Goal: Task Accomplishment & Management: Manage account settings

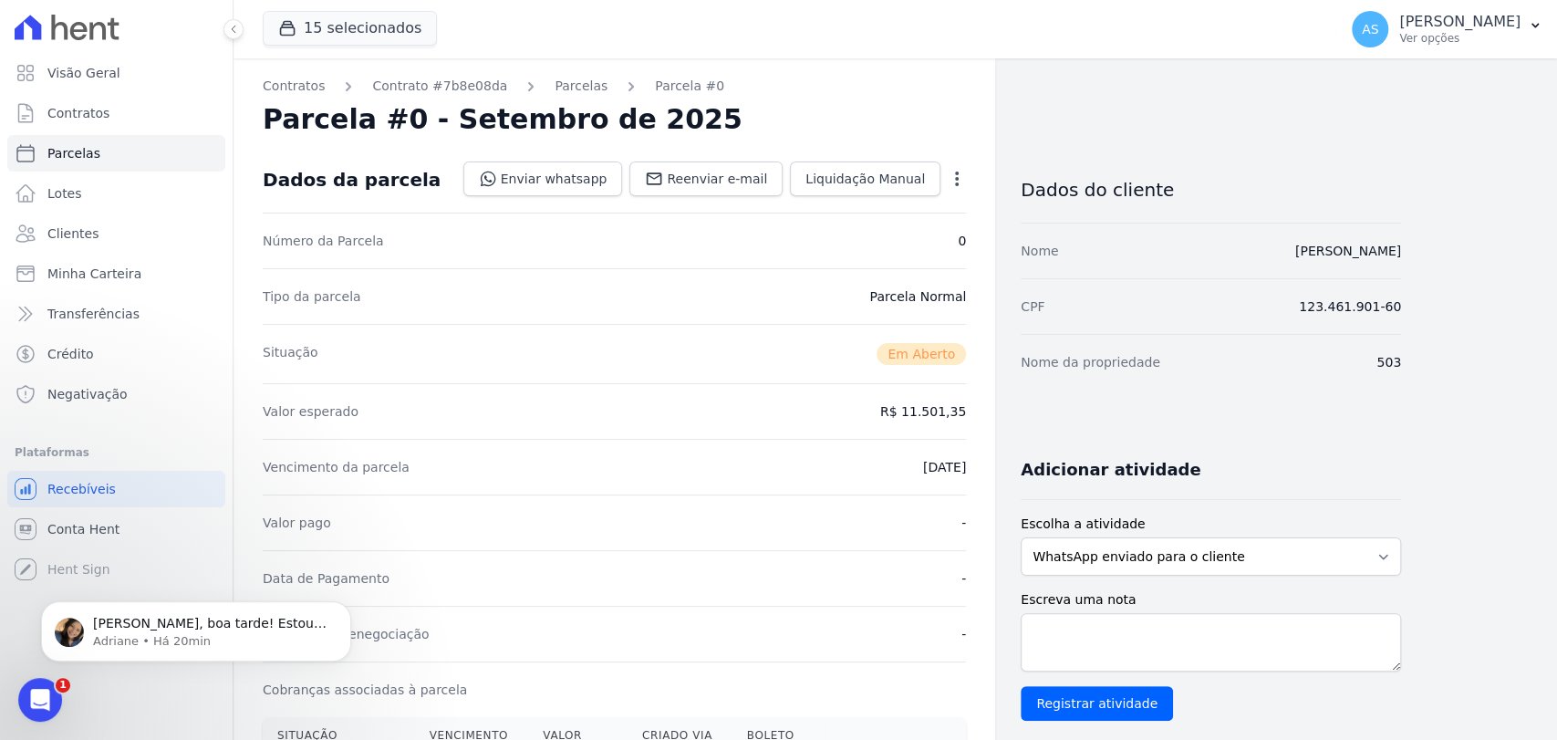
scroll to position [304, 0]
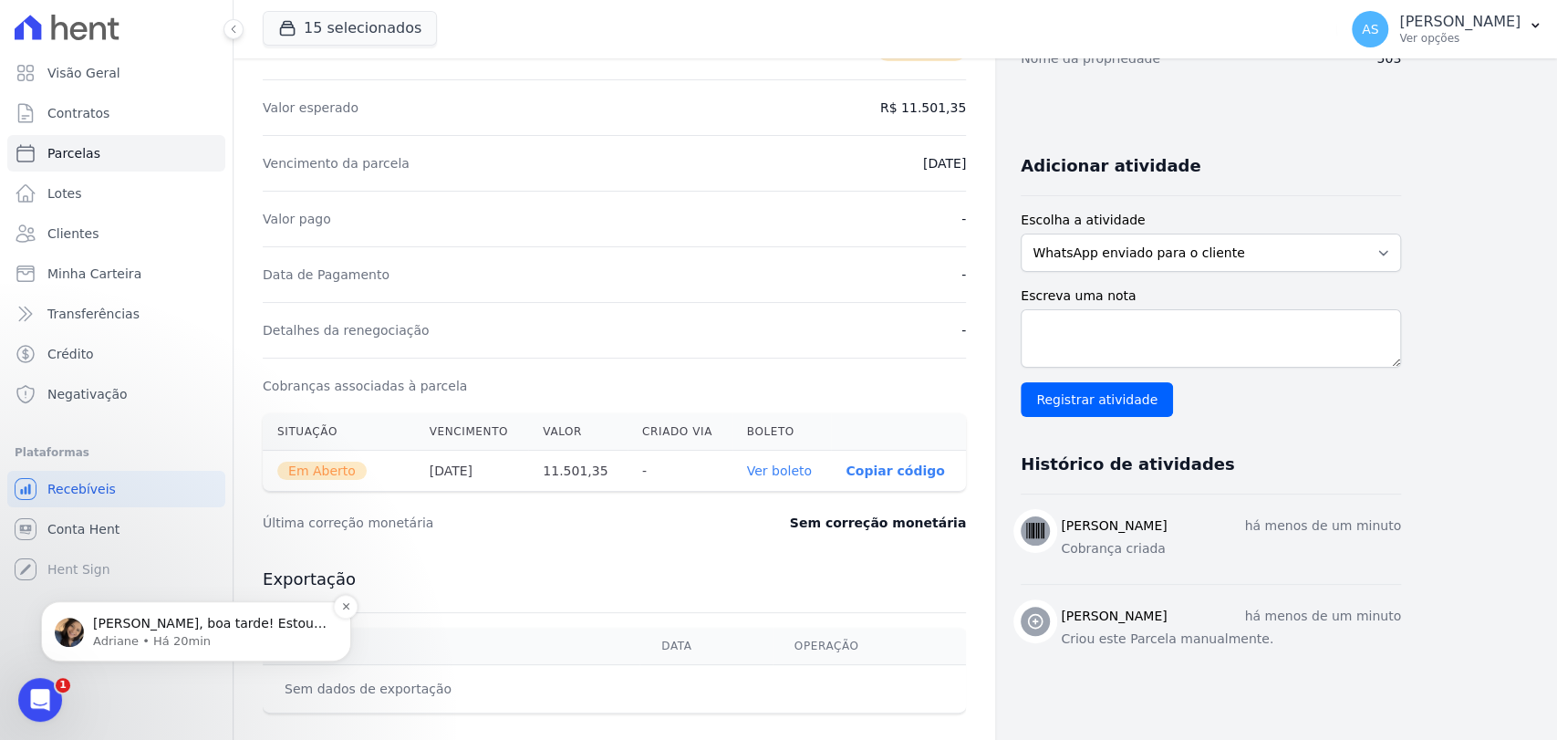
click at [153, 638] on p "Adriane • Há 20min" at bounding box center [210, 641] width 235 height 16
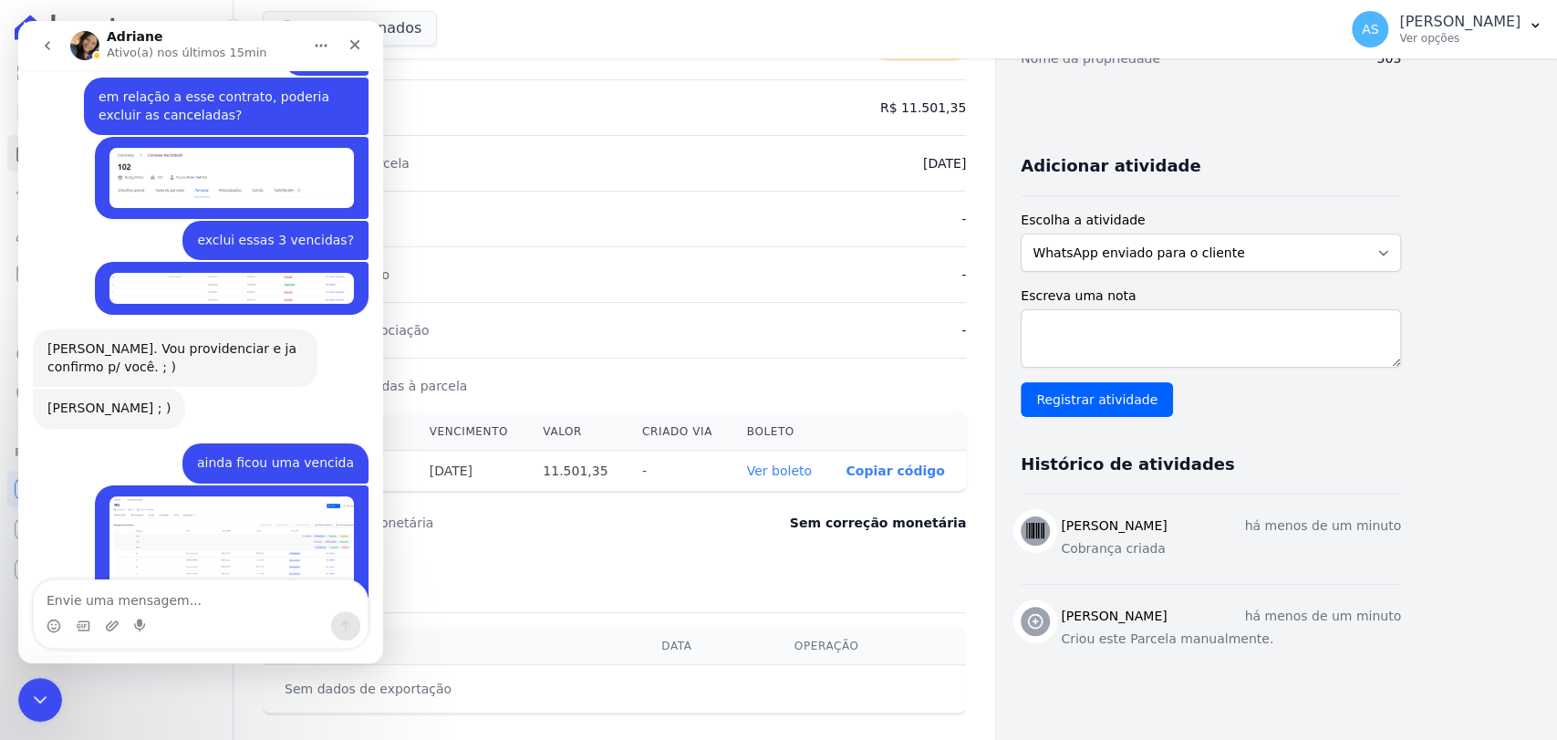
scroll to position [17461, 0]
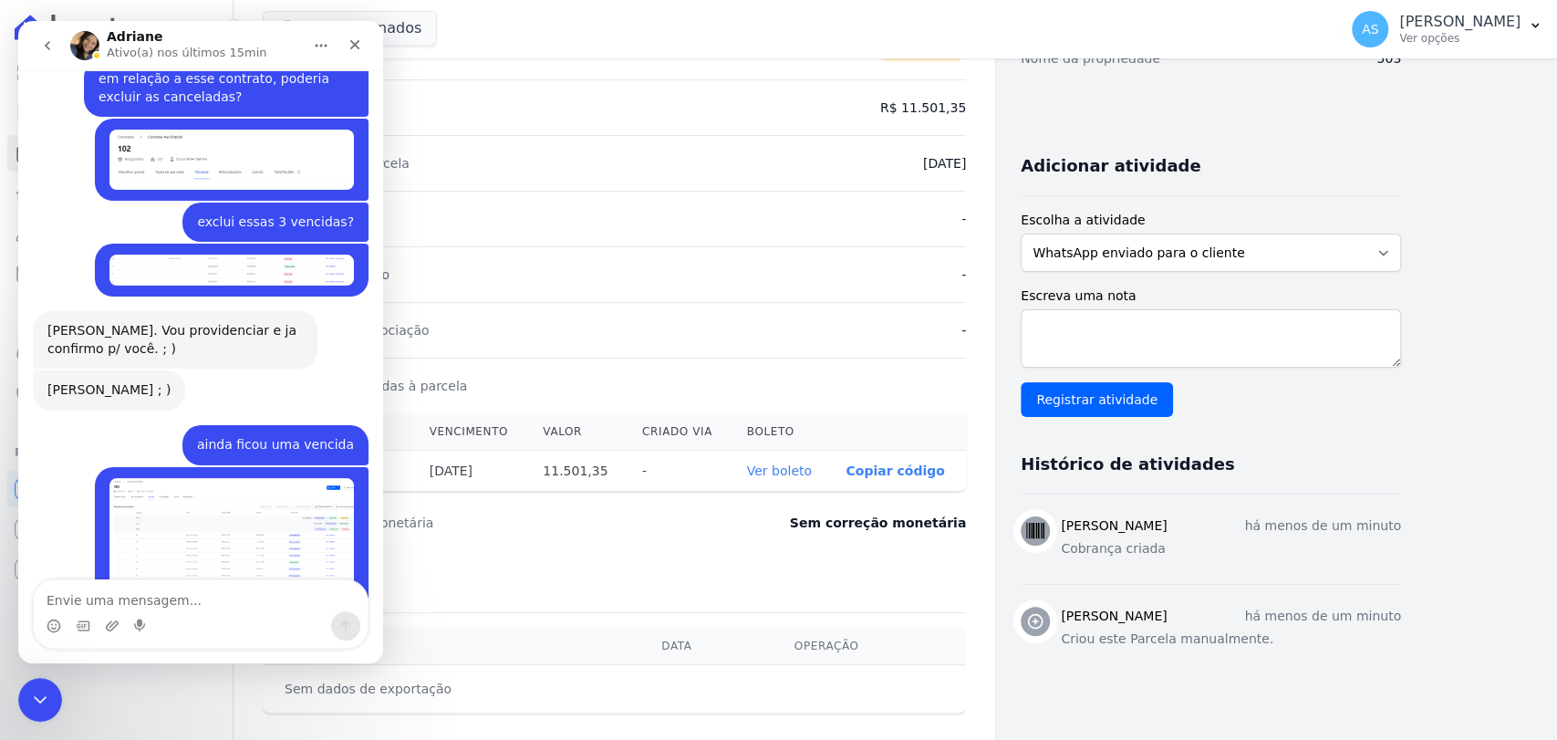
click at [649, 304] on div "Detalhes da renegociação -" at bounding box center [614, 330] width 703 height 56
click at [39, 698] on icon "Fechar mensagem da Intercom" at bounding box center [37, 696] width 13 height 7
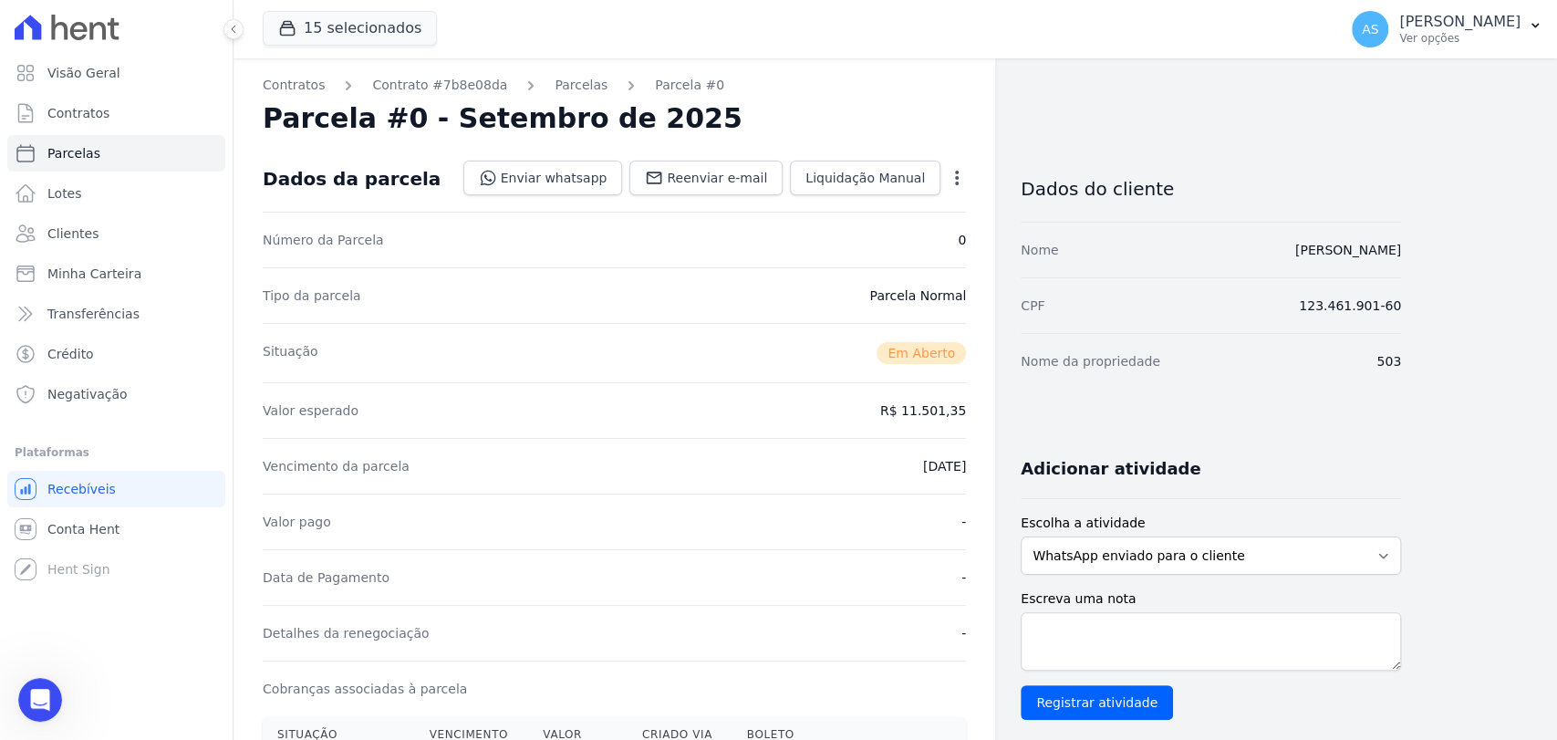
scroll to position [0, 0]
click at [82, 280] on span "Minha Carteira" at bounding box center [94, 273] width 94 height 18
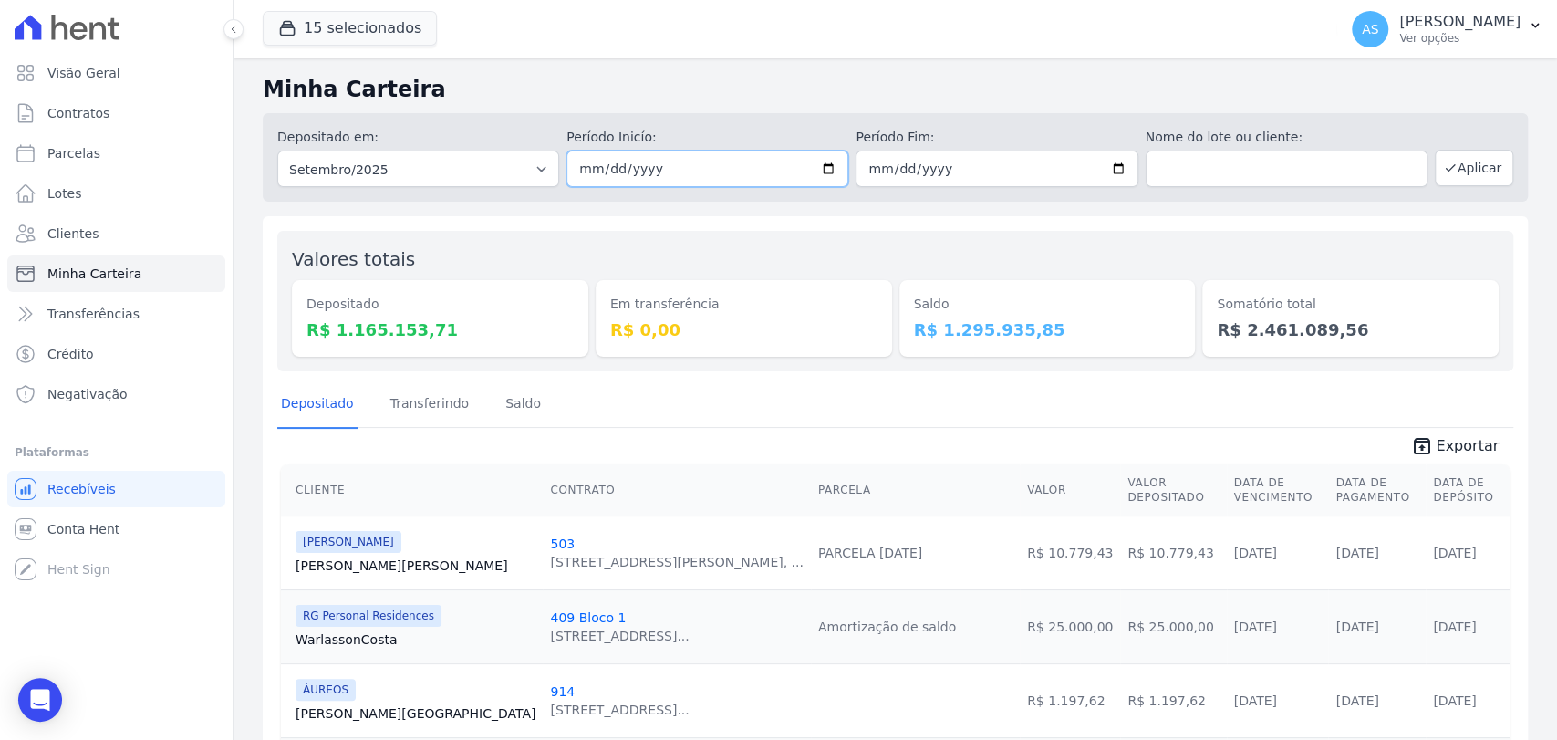
click at [819, 166] on input "[DATE]" at bounding box center [707, 168] width 282 height 36
type input "[DATE]"
click at [1448, 174] on button "Aplicar" at bounding box center [1474, 168] width 78 height 36
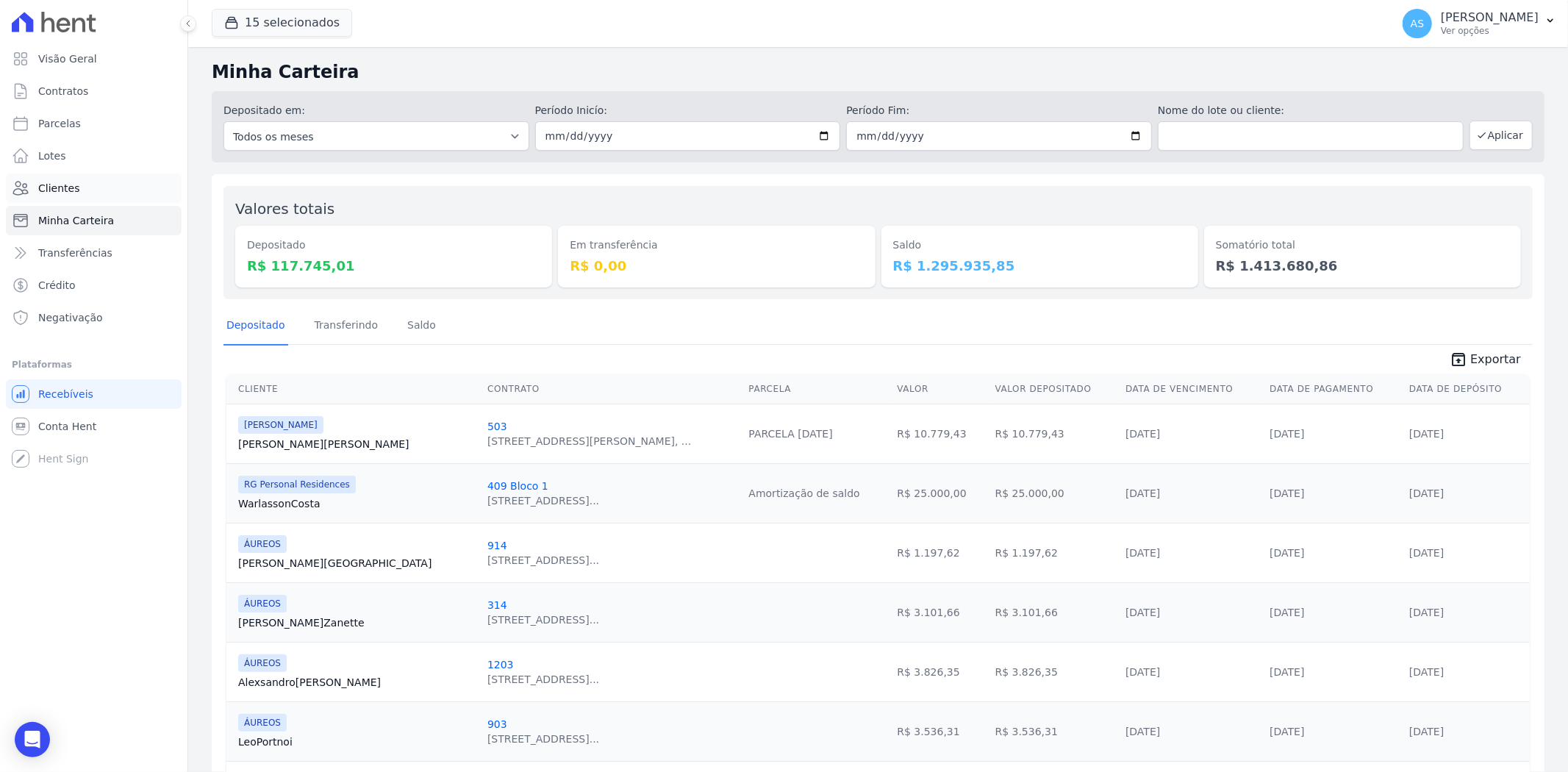
click at [61, 181] on span "Clientes" at bounding box center [58, 188] width 41 height 15
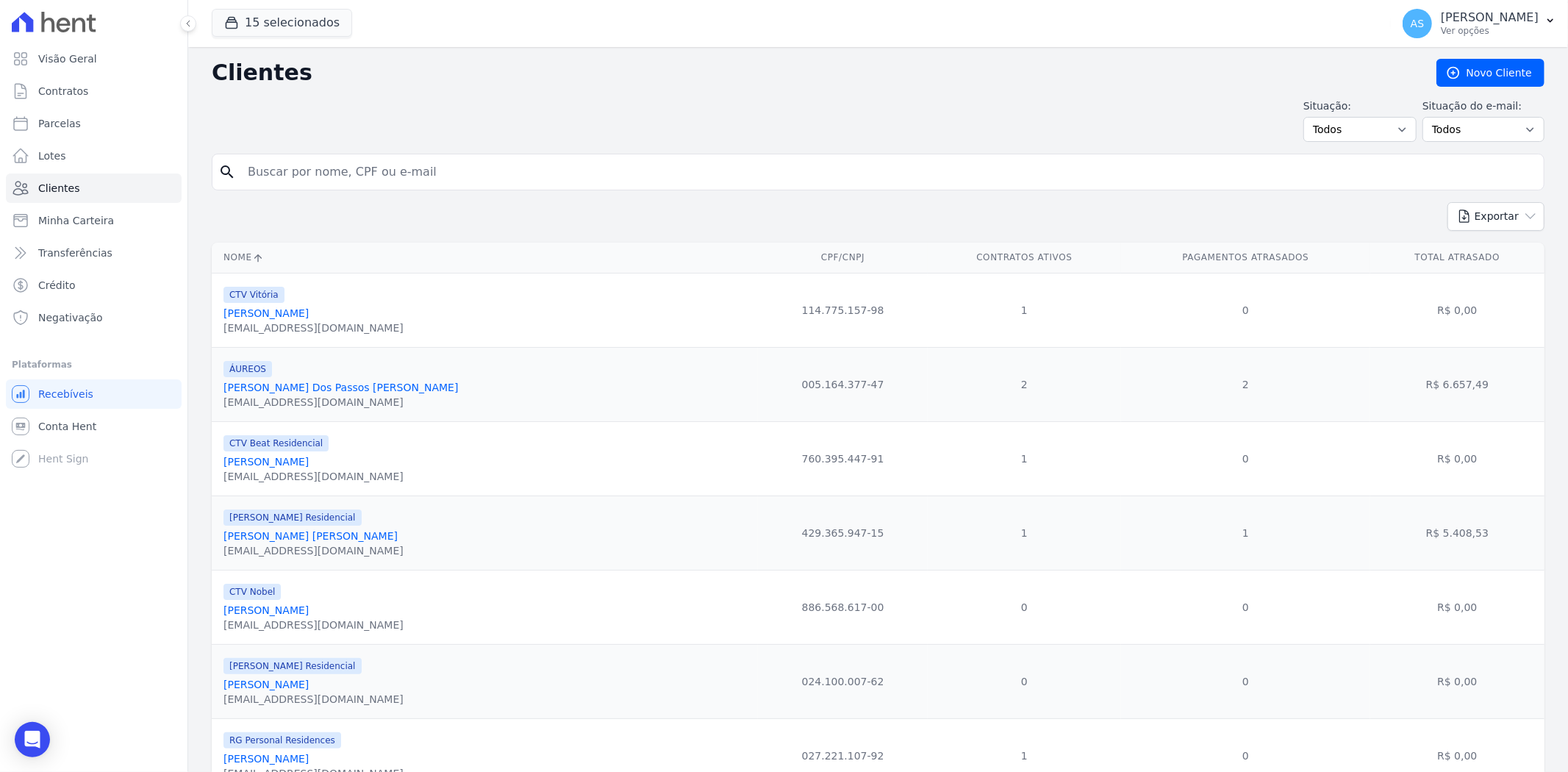
click at [339, 159] on input "search" at bounding box center [888, 172] width 1300 height 29
type input "Ignacio Johnston Gi"
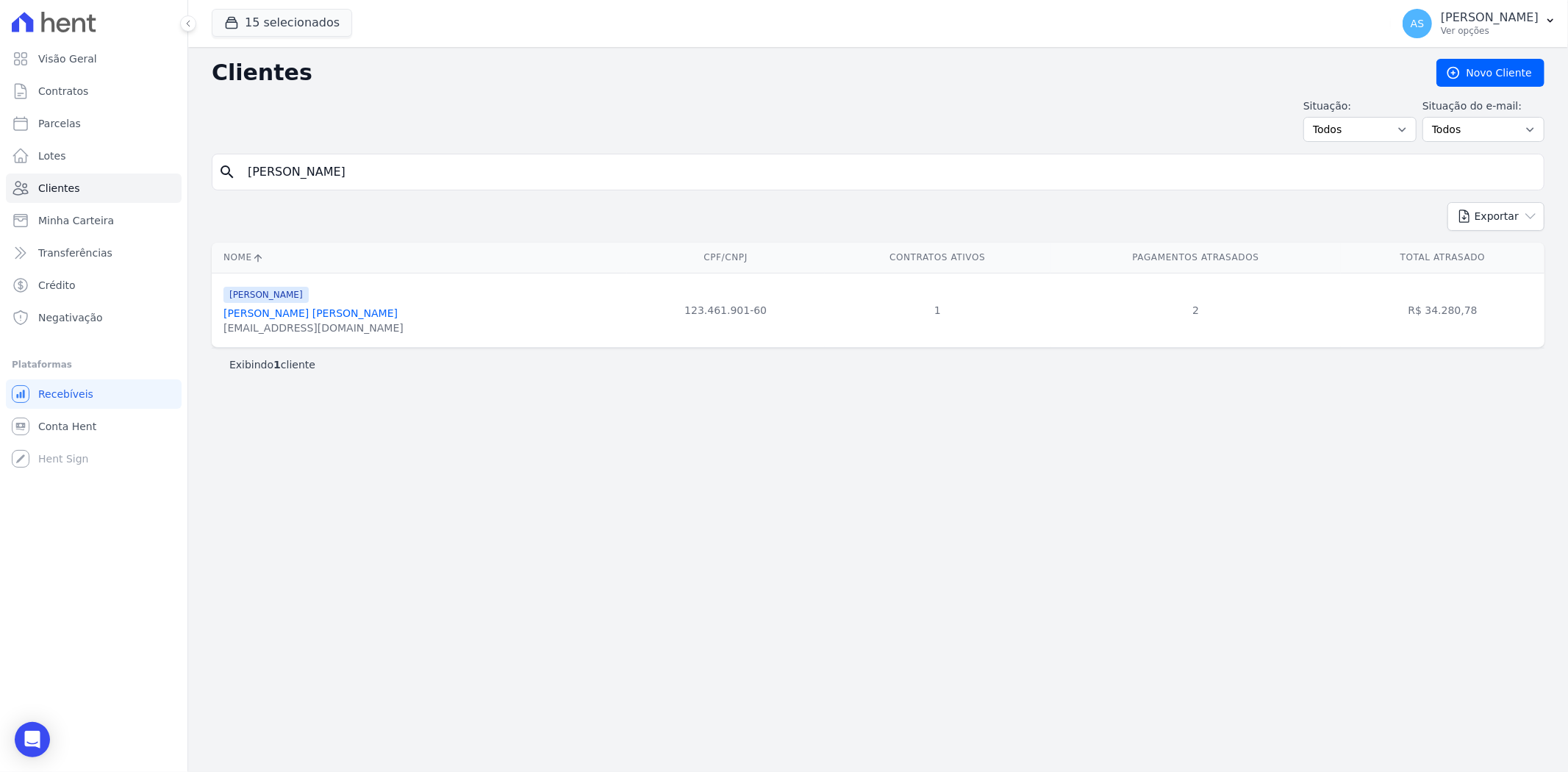
click at [282, 313] on link "Ignacio Johnston Gil" at bounding box center [310, 313] width 174 height 12
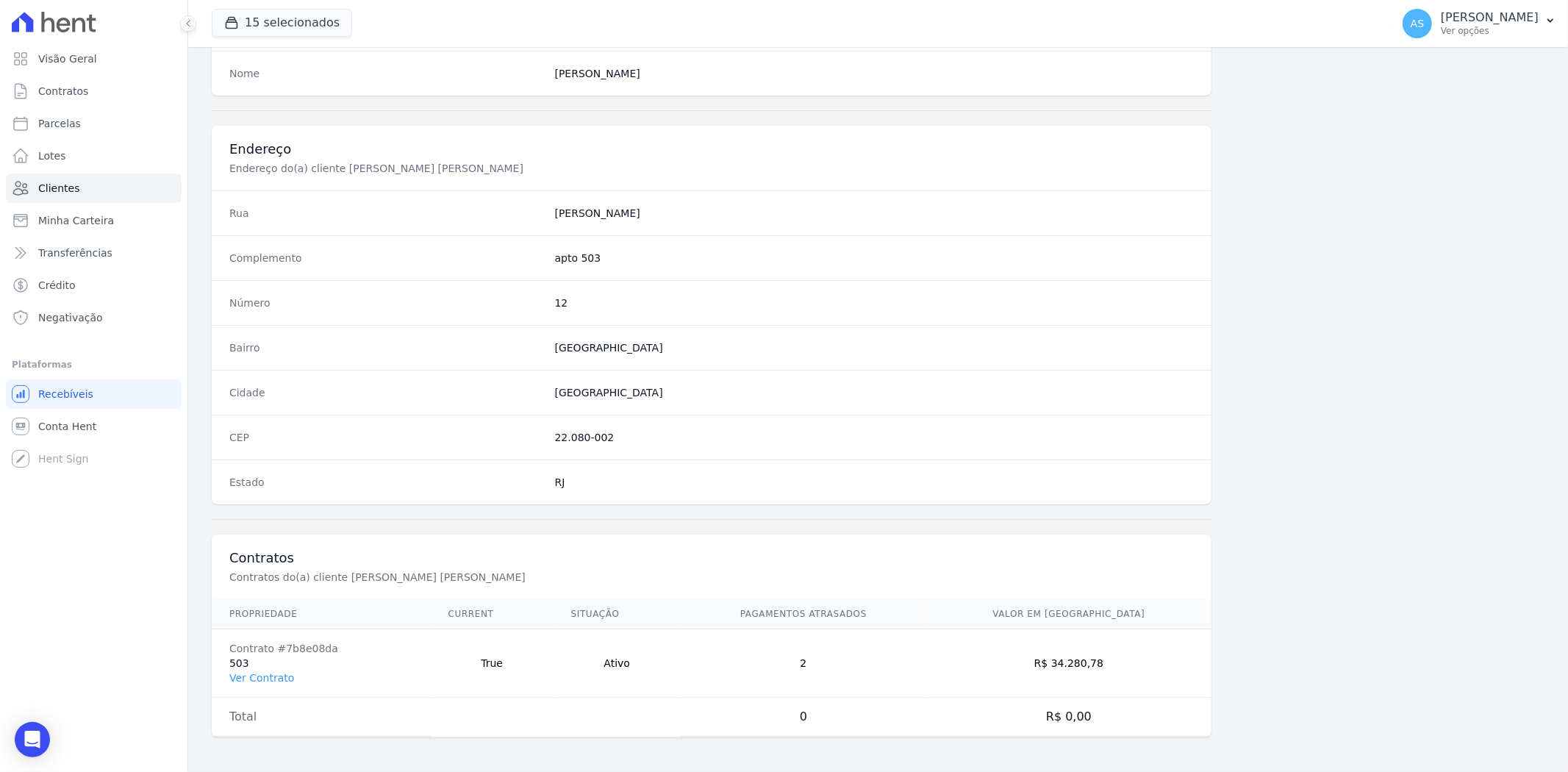
scroll to position [606, 0]
click at [255, 596] on link "Ver Contrato" at bounding box center [262, 677] width 64 height 12
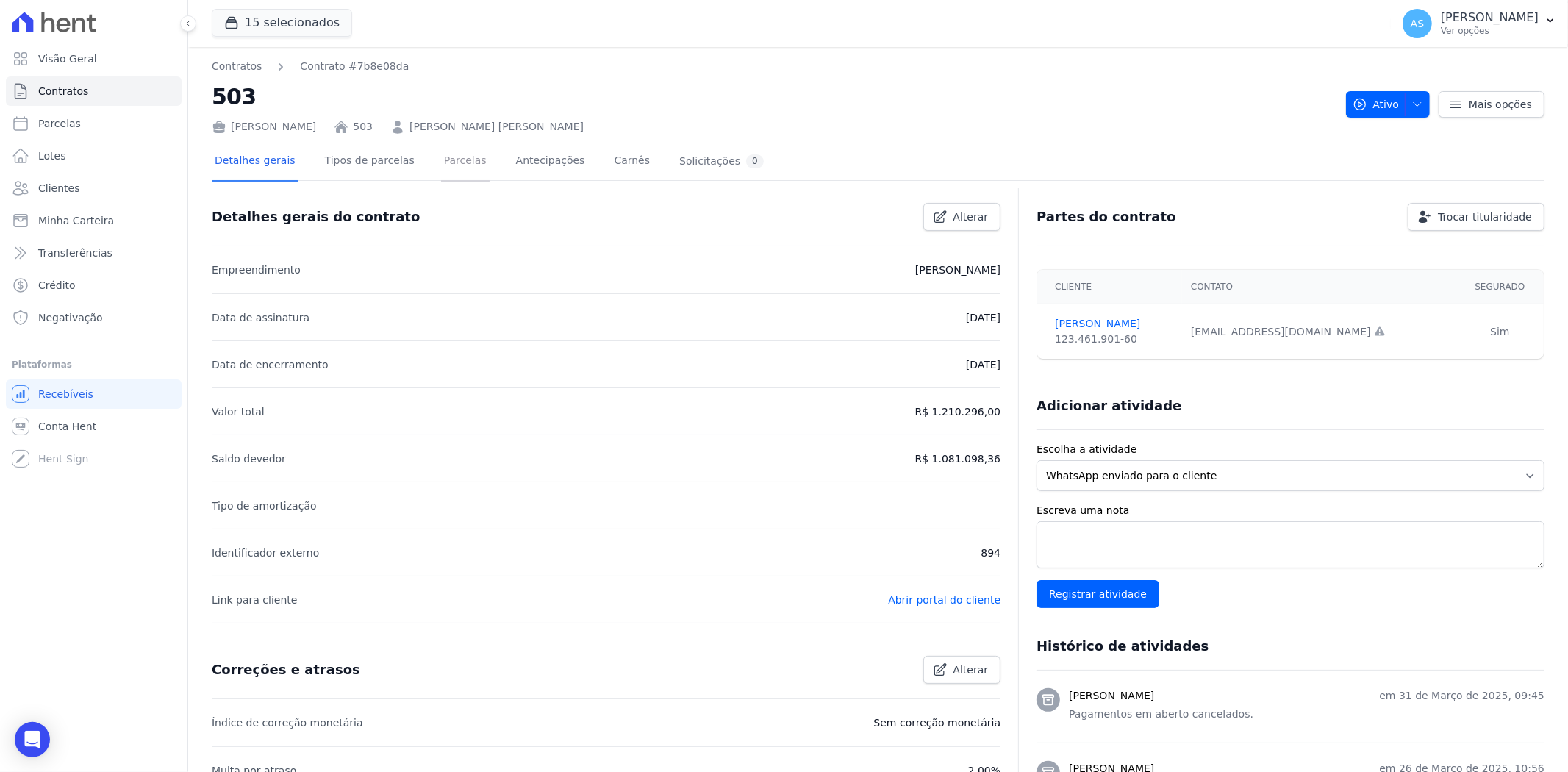
click at [453, 151] on link "Parcelas" at bounding box center [465, 162] width 48 height 39
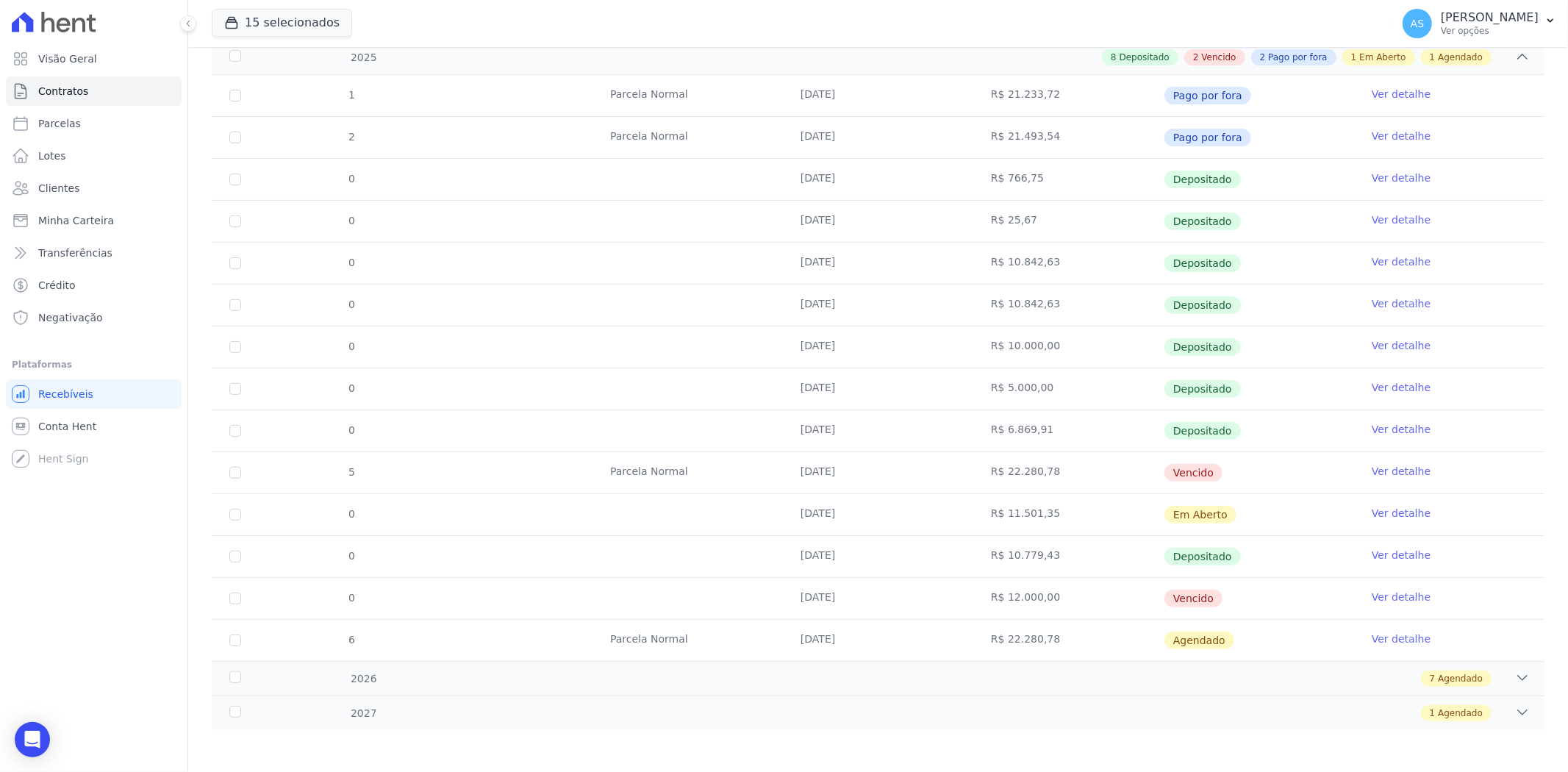
scroll to position [272, 0]
click at [1254, 508] on link "Ver detalhe" at bounding box center [1401, 511] width 59 height 15
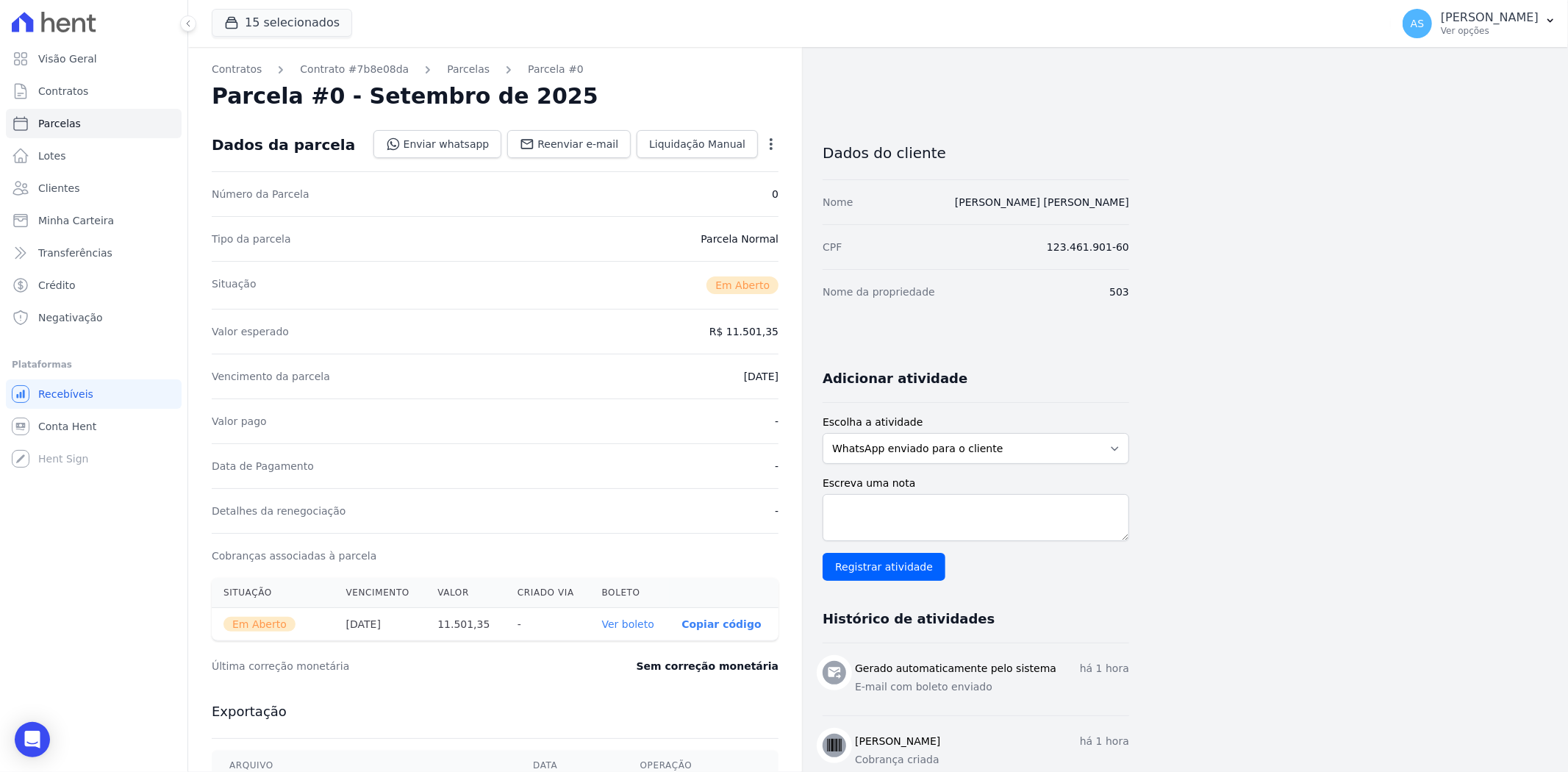
click at [773, 140] on icon "button" at bounding box center [772, 144] width 15 height 15
click at [709, 189] on link "Cancelar Cobrança" at bounding box center [708, 190] width 130 height 27
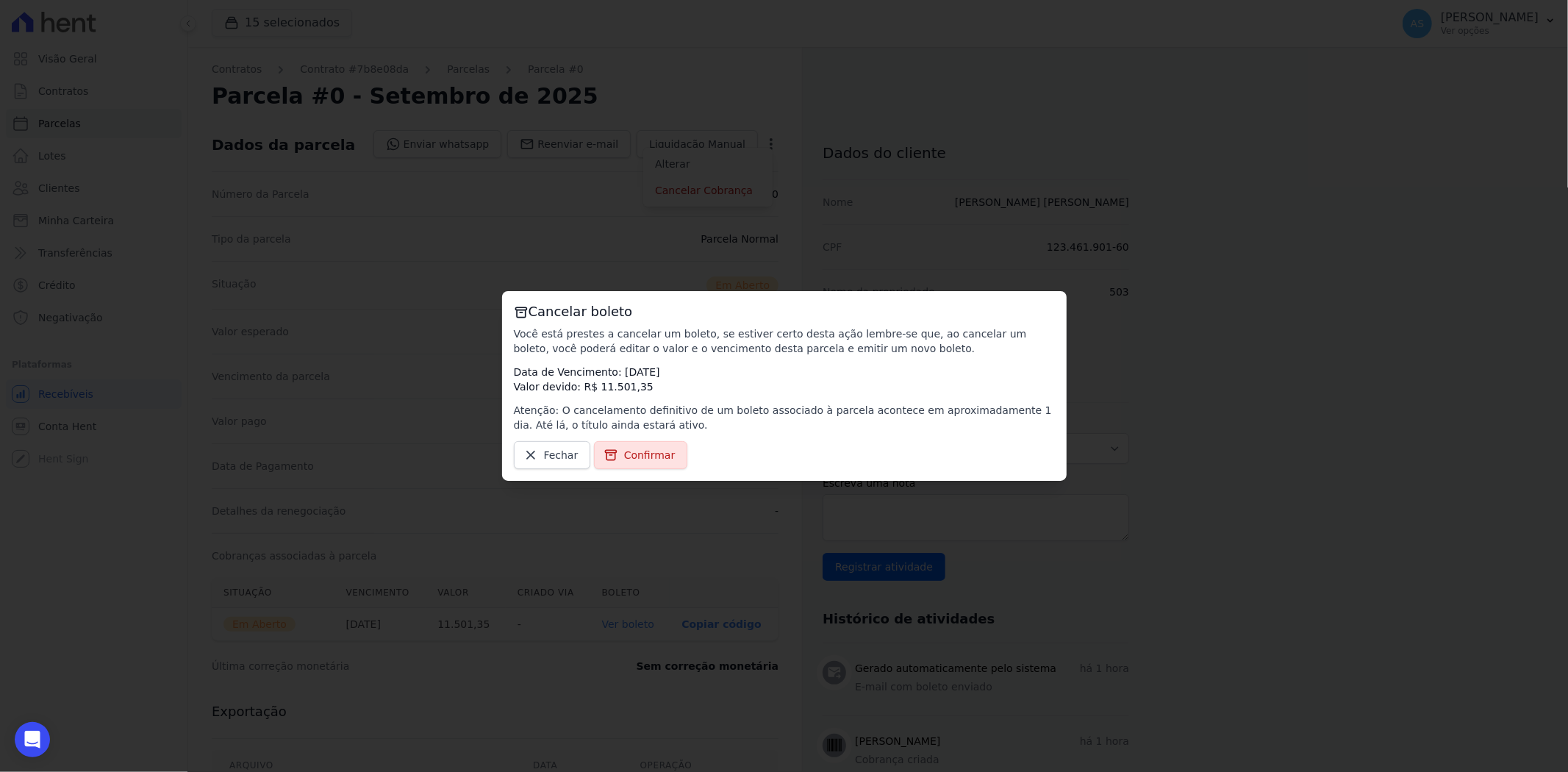
click at [640, 459] on span "Confirmar" at bounding box center [650, 454] width 52 height 15
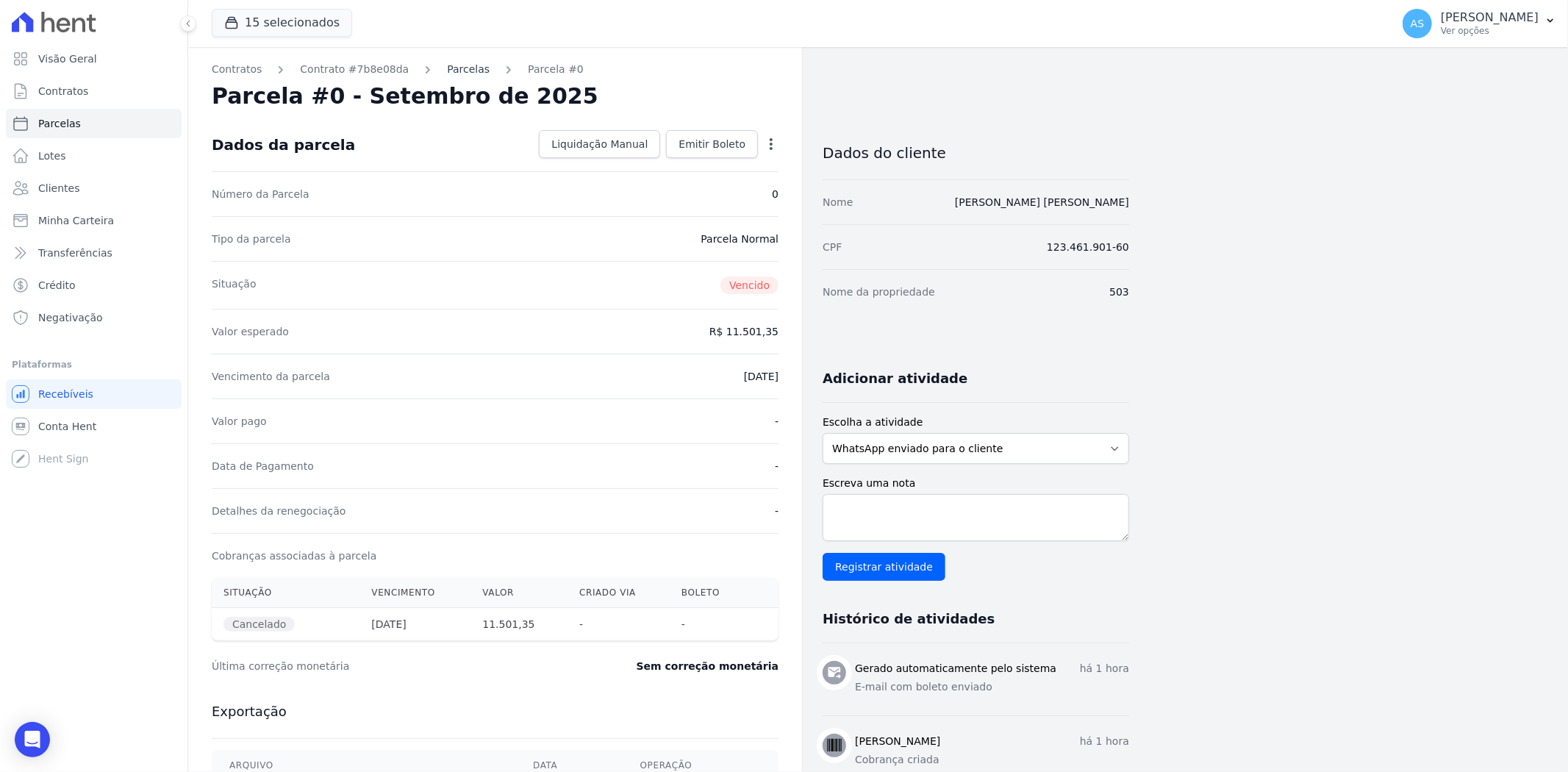
click at [451, 75] on link "Parcelas" at bounding box center [468, 69] width 43 height 15
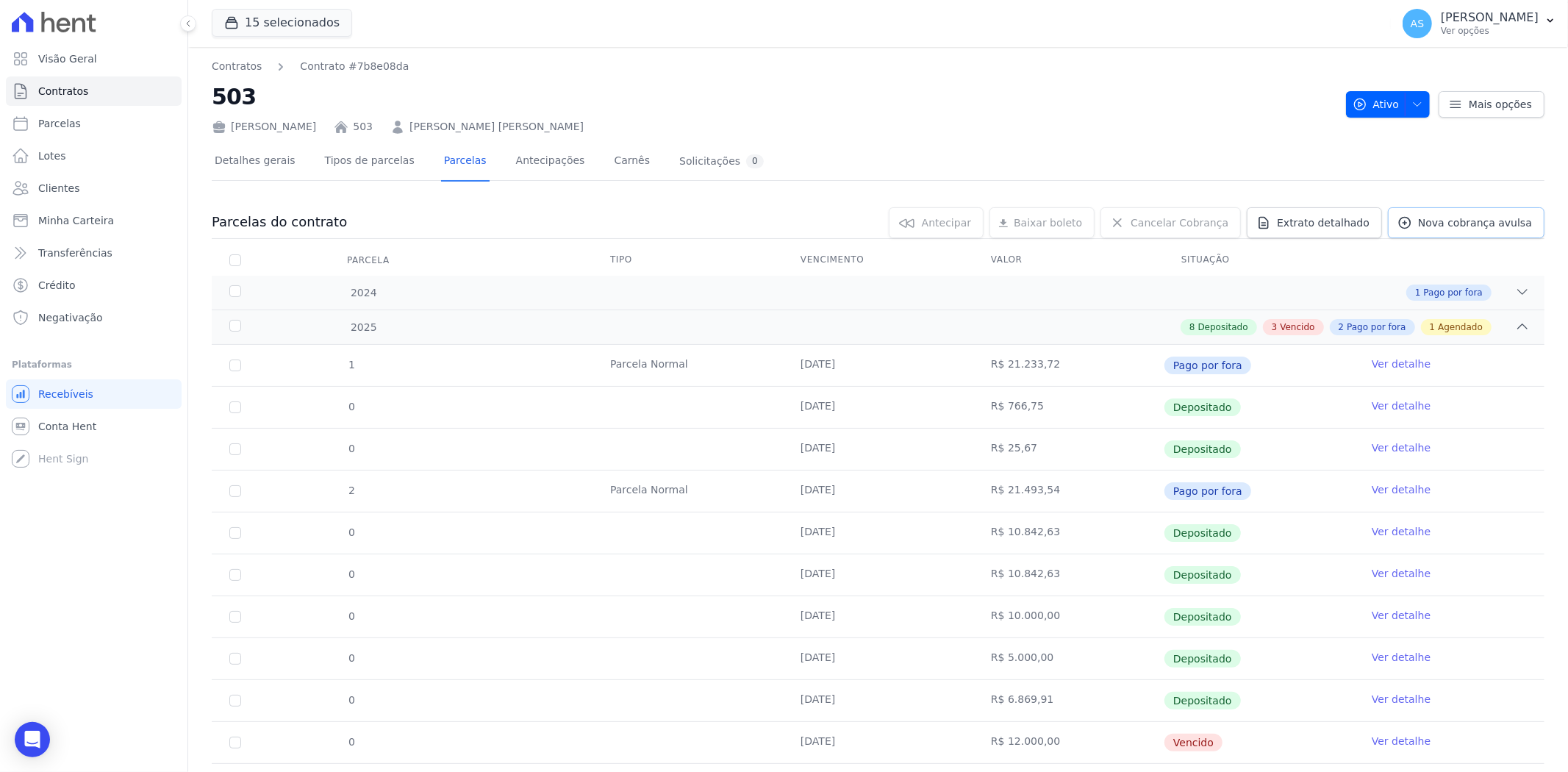
click at [1254, 215] on span "Nova cobrança avulsa" at bounding box center [1474, 222] width 114 height 15
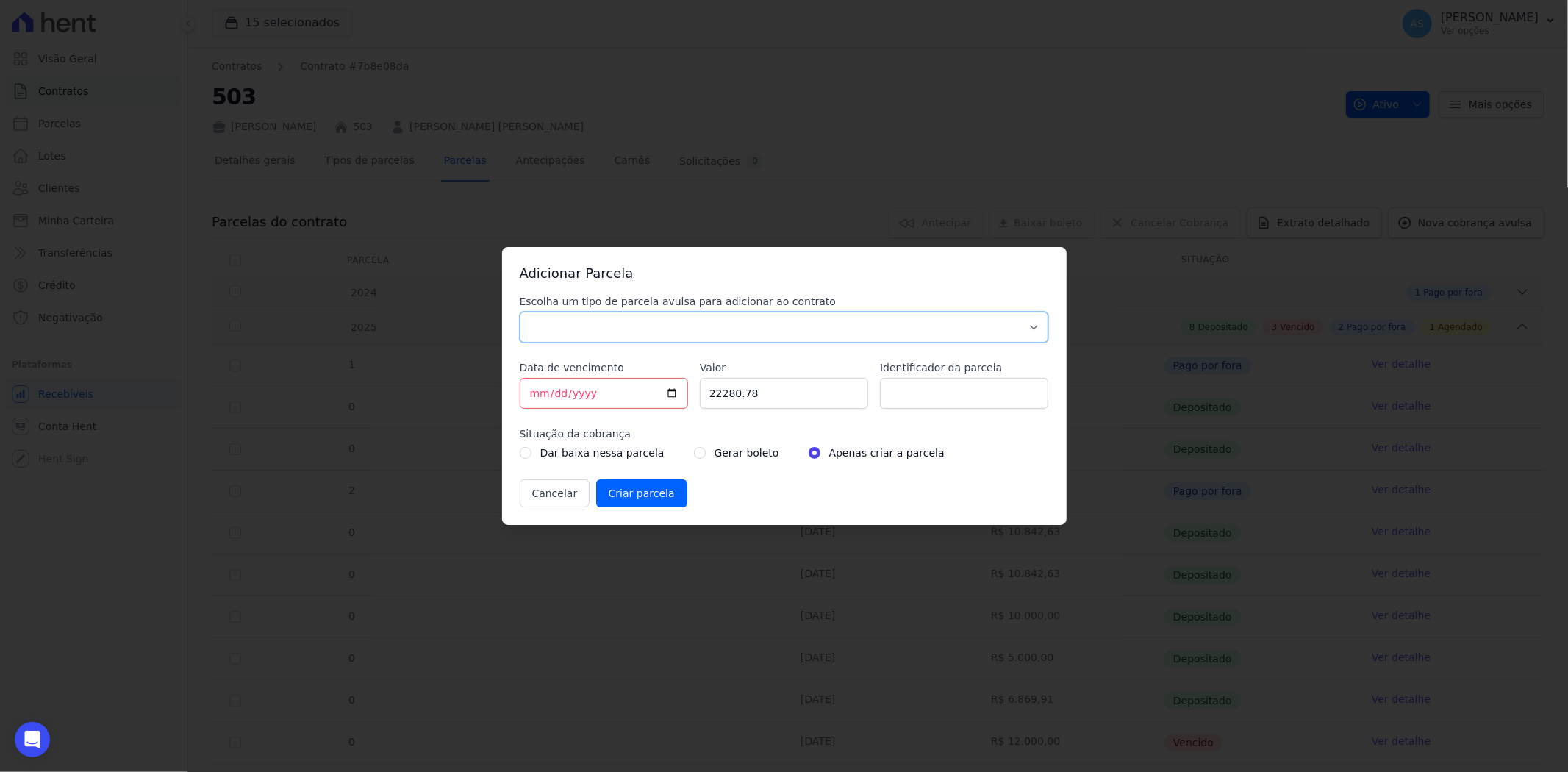
click at [557, 319] on select "Parcela Normal Sinal Caução Intercalada Chaves Pré Chaves Pós Chaves Taxas Quit…" at bounding box center [784, 327] width 530 height 31
select select "standard"
click at [520, 312] on select "Parcela Normal Sinal Caução Intercalada Chaves Pré Chaves Pós Chaves Taxas Quit…" at bounding box center [784, 327] width 530 height 31
drag, startPoint x: 797, startPoint y: 396, endPoint x: 581, endPoint y: 398, distance: 216.0
click at [581, 398] on div "Escolha um tipo de parcela avulsa para adicionar ao contrato Parcela Normal Sin…" at bounding box center [784, 401] width 530 height 213
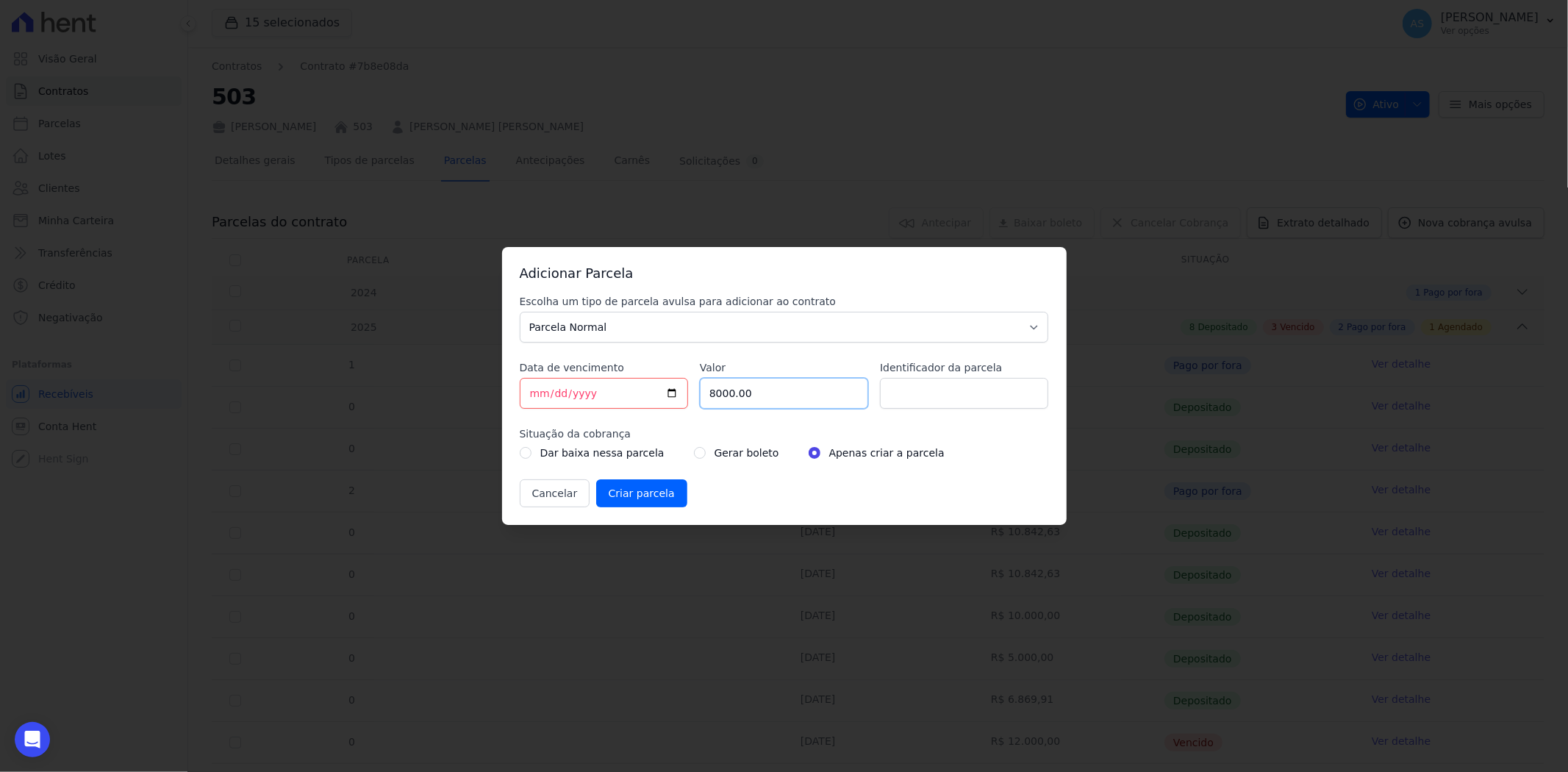
type input "8000.00"
type input "PARCELA [DATE]"
click at [694, 454] on input "radio" at bounding box center [700, 453] width 12 height 12
radio input "true"
click at [638, 493] on input "Criar parcela" at bounding box center [642, 493] width 91 height 28
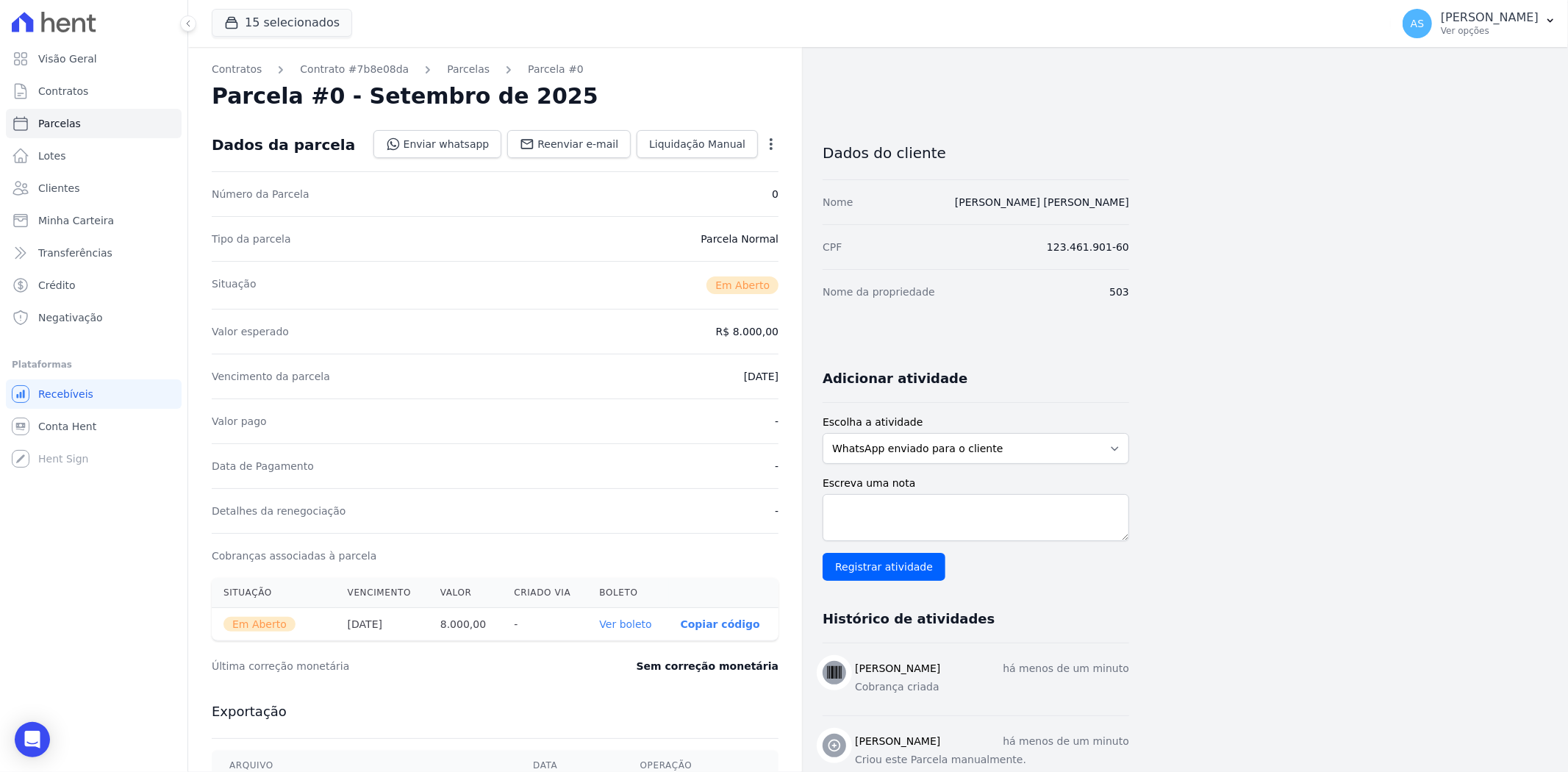
click at [629, 596] on link "Ver boleto" at bounding box center [625, 624] width 52 height 12
click at [447, 70] on link "Parcelas" at bounding box center [468, 69] width 43 height 15
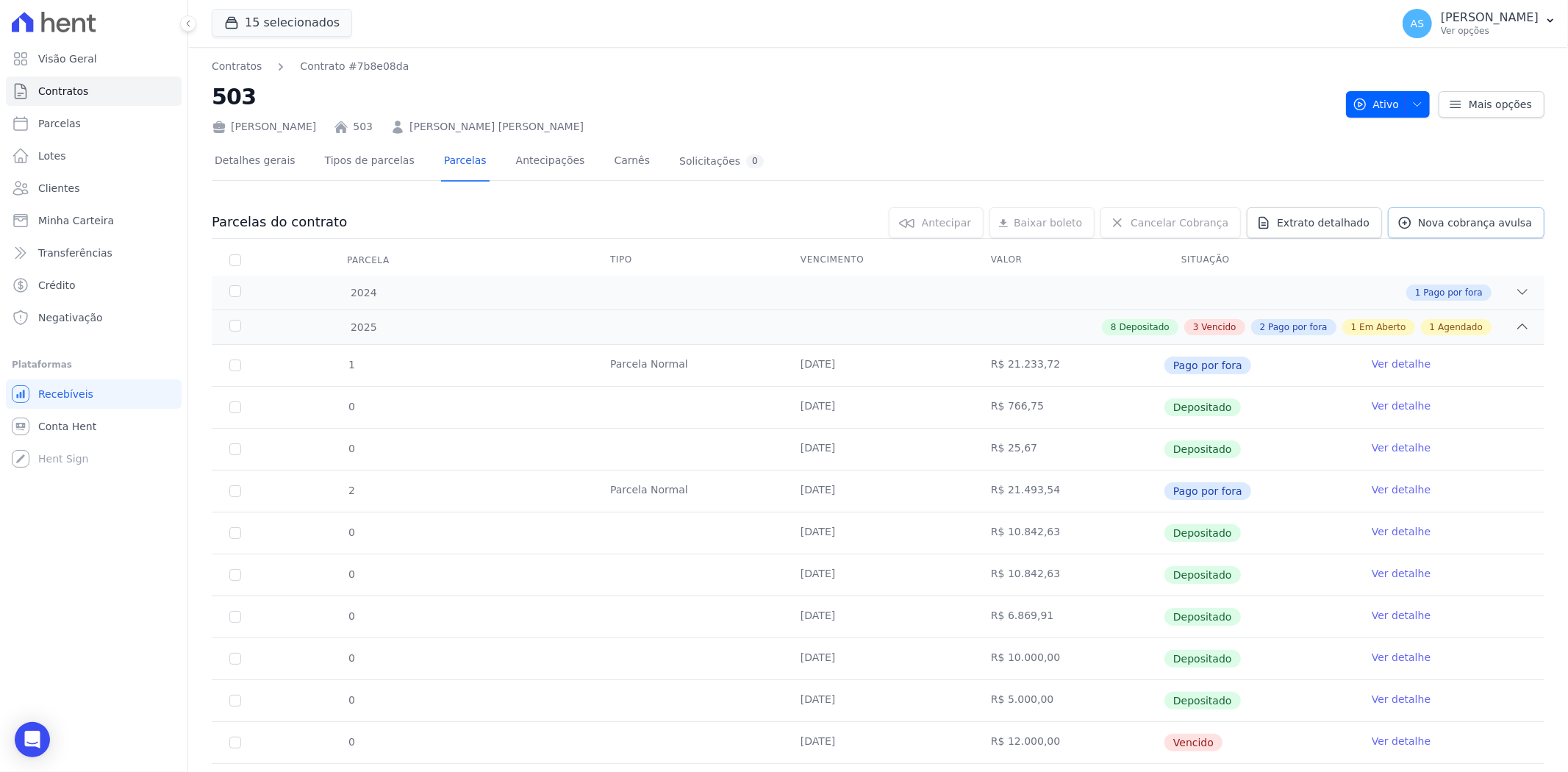
click at [1254, 223] on span "Nova cobrança avulsa" at bounding box center [1474, 222] width 114 height 15
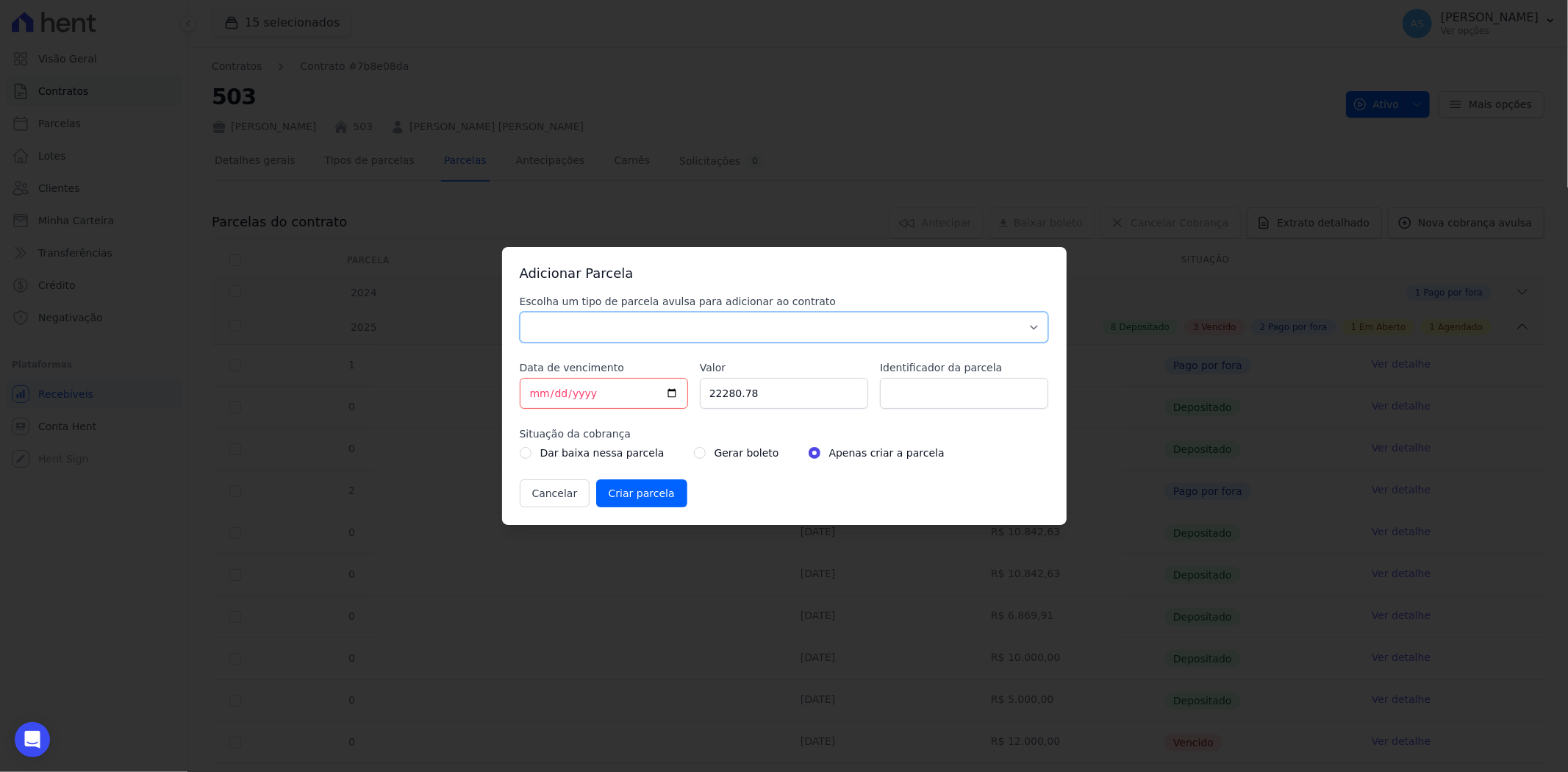
click at [597, 326] on select "Parcela Normal Sinal Caução Intercalada Chaves Pré Chaves Pós Chaves Taxas Quit…" at bounding box center [784, 327] width 530 height 31
select select "standard"
click at [520, 312] on select "Parcela Normal Sinal Caução Intercalada Chaves Pré Chaves Pós Chaves Taxas Quit…" at bounding box center [784, 327] width 530 height 31
drag, startPoint x: 782, startPoint y: 394, endPoint x: 608, endPoint y: 391, distance: 174.0
click at [608, 391] on div "Escolha um tipo de parcela avulsa para adicionar ao contrato Parcela Normal Sin…" at bounding box center [784, 401] width 530 height 213
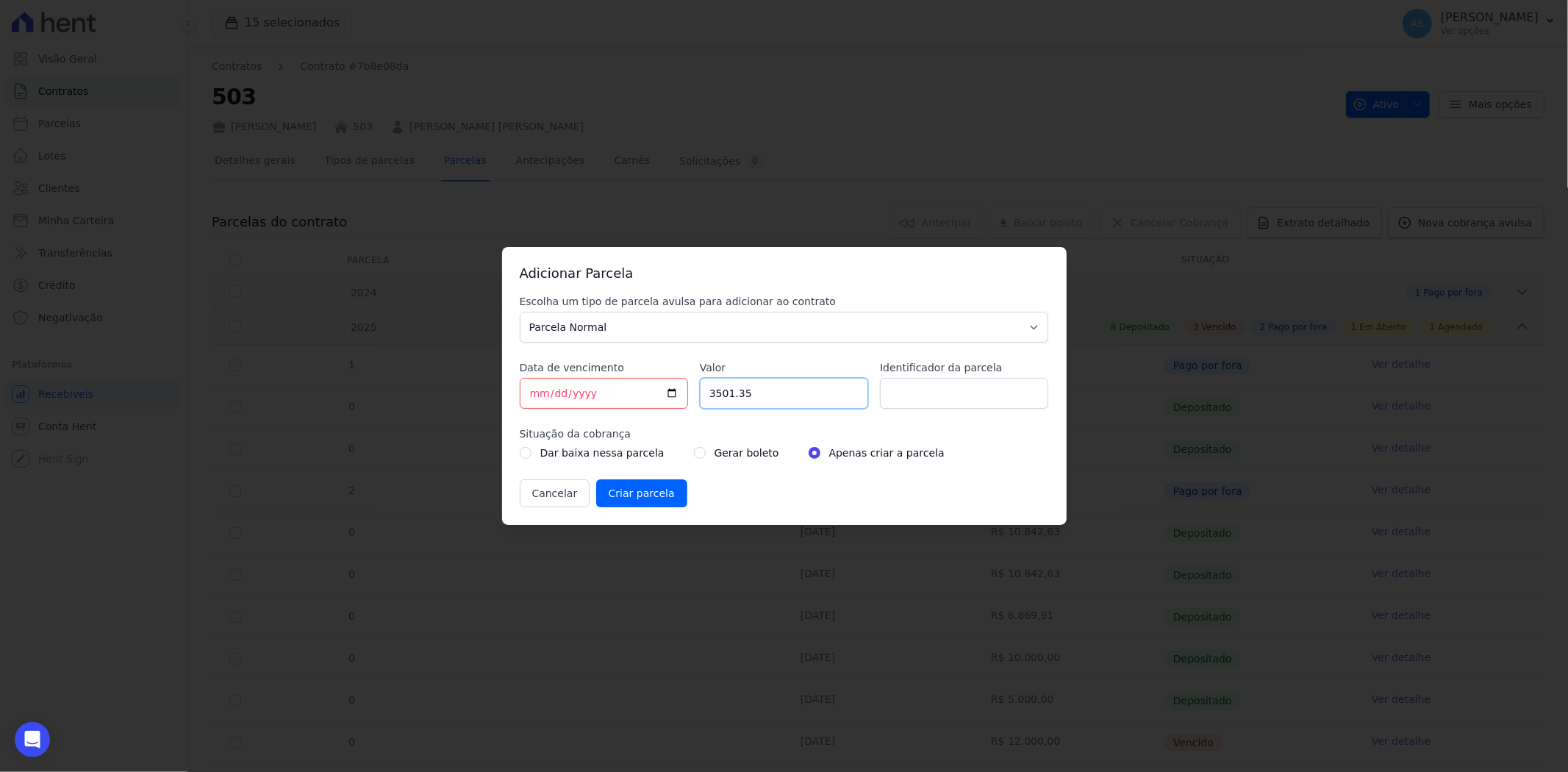
type input "3501.35"
click at [919, 394] on input "Identificador da parcela" at bounding box center [964, 393] width 168 height 31
type input "PARCELA [DATE]"
click at [677, 451] on div "Dar baixa nessa parcela Gerar boleto Apenas criar a parcela" at bounding box center [784, 453] width 530 height 18
click at [694, 452] on input "radio" at bounding box center [700, 453] width 12 height 12
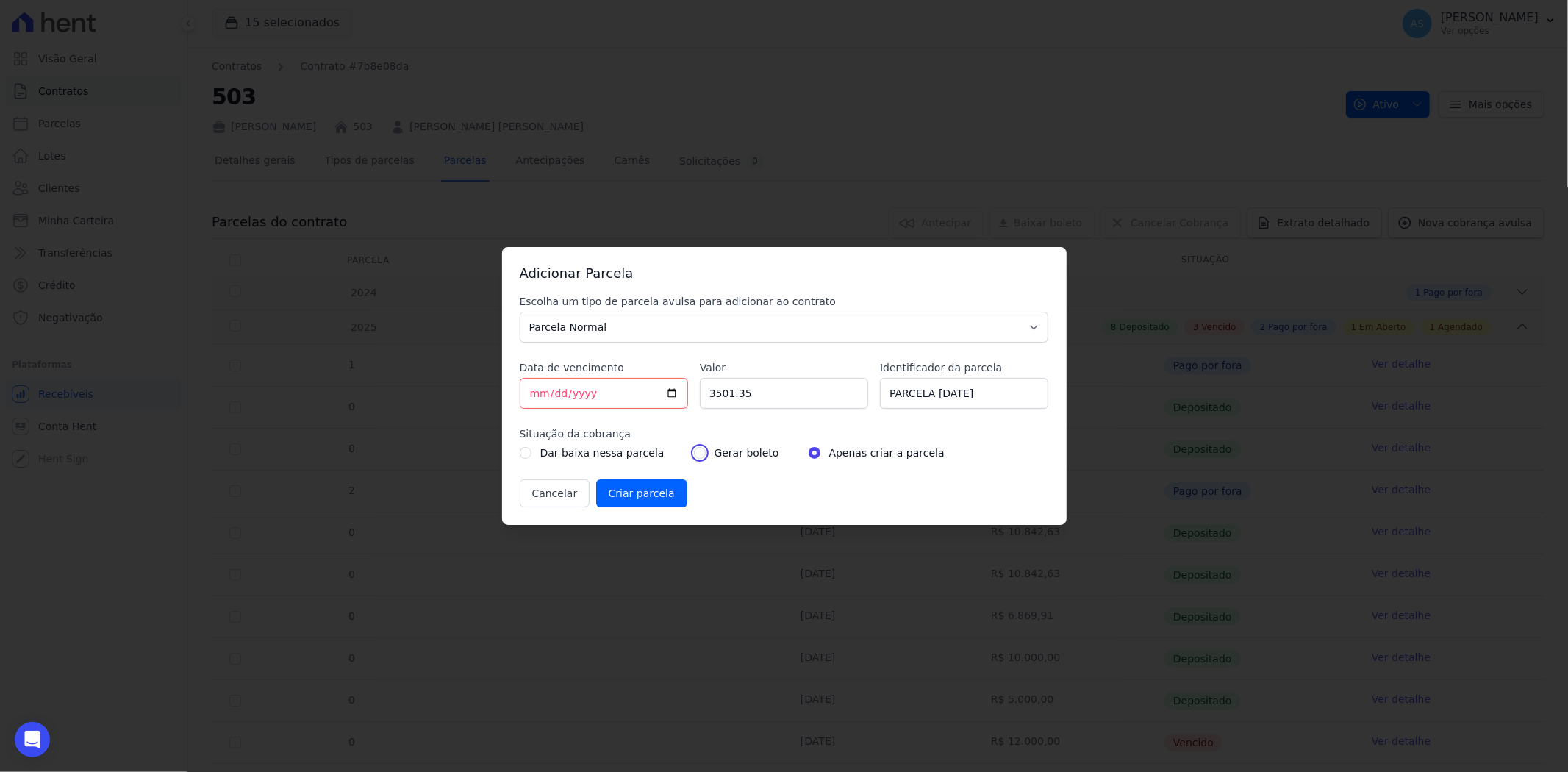
radio input "true"
click at [618, 491] on input "Criar parcela" at bounding box center [642, 493] width 91 height 28
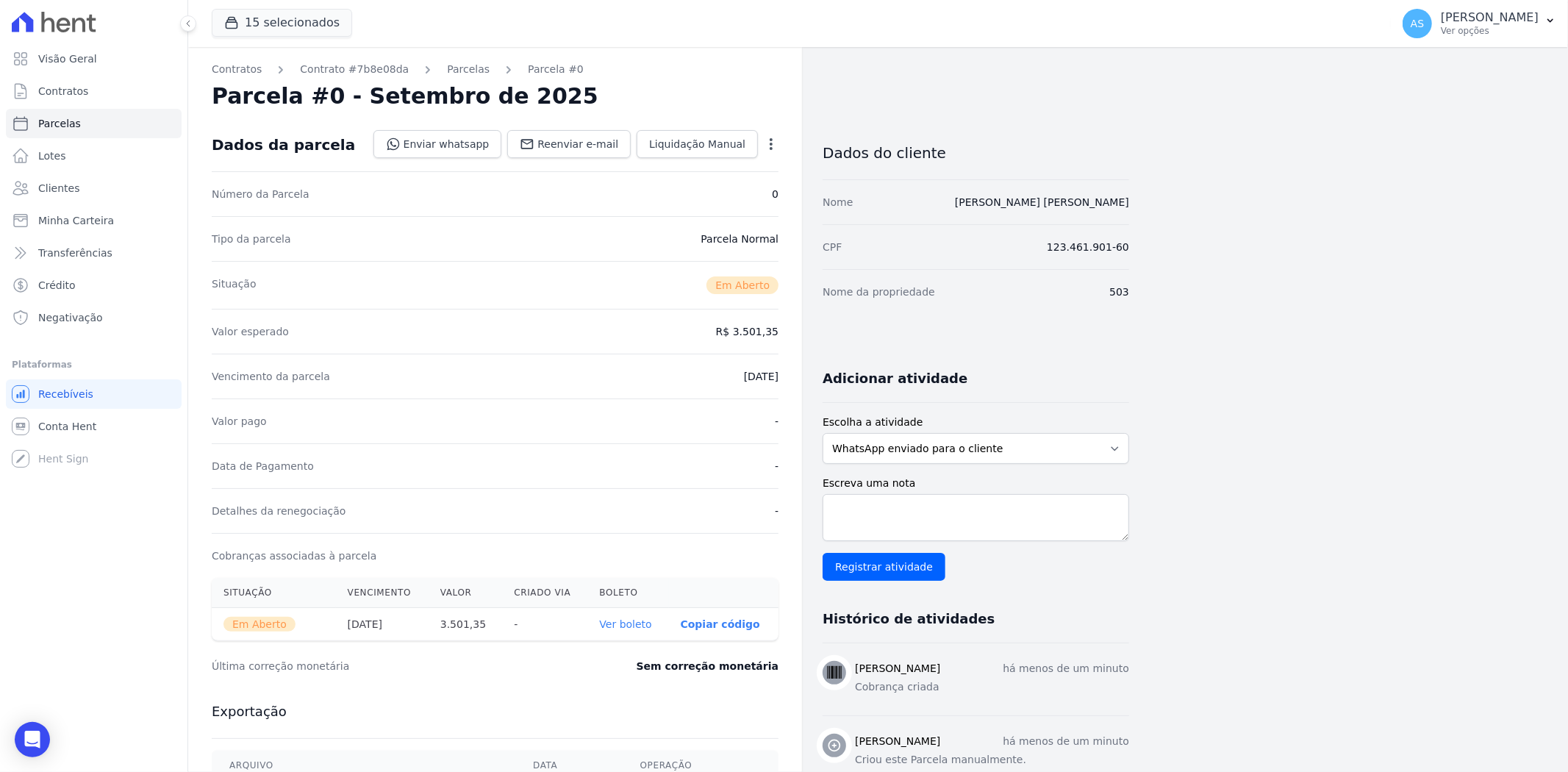
click at [608, 596] on link "Ver boleto" at bounding box center [625, 624] width 52 height 12
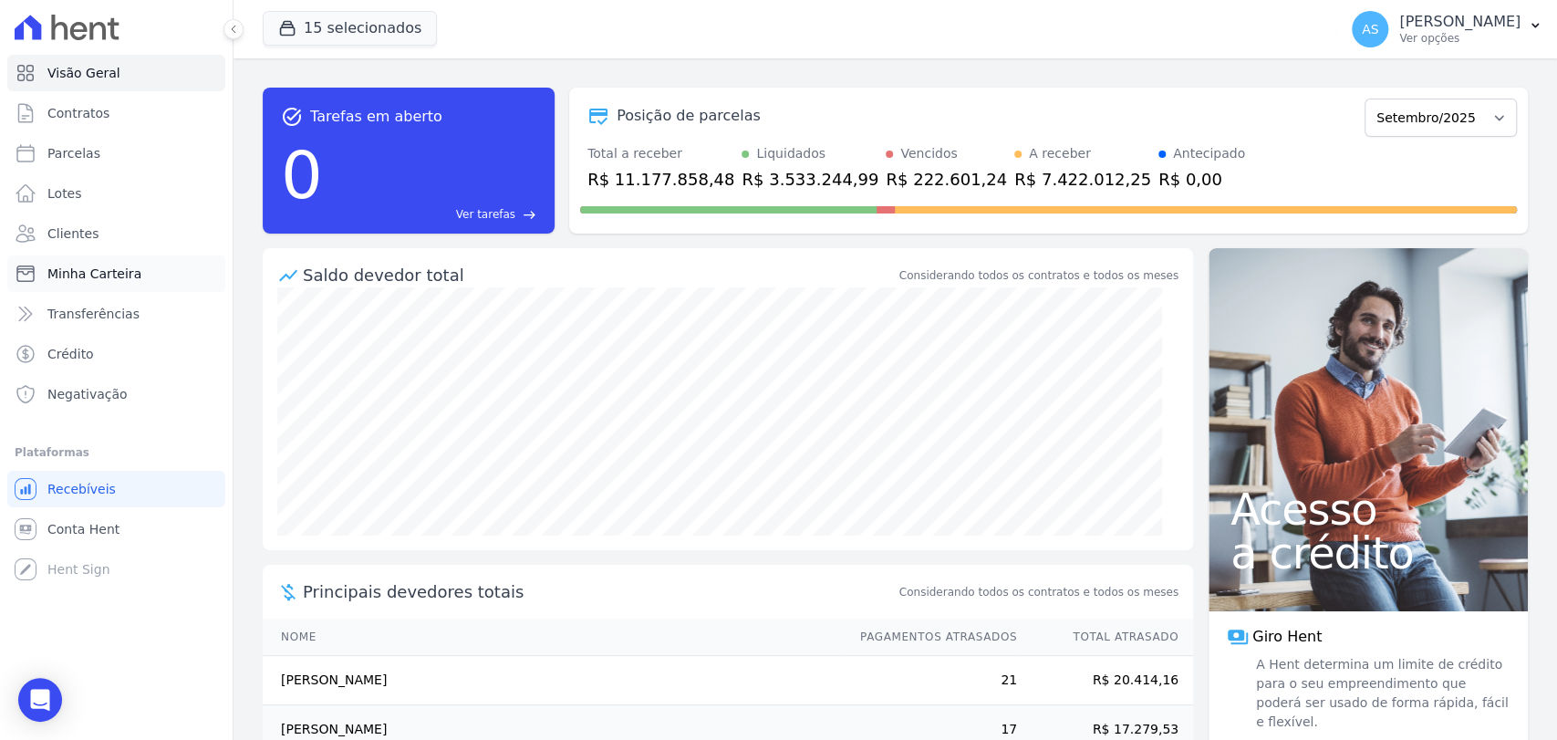
click at [74, 275] on span "Minha Carteira" at bounding box center [94, 273] width 94 height 18
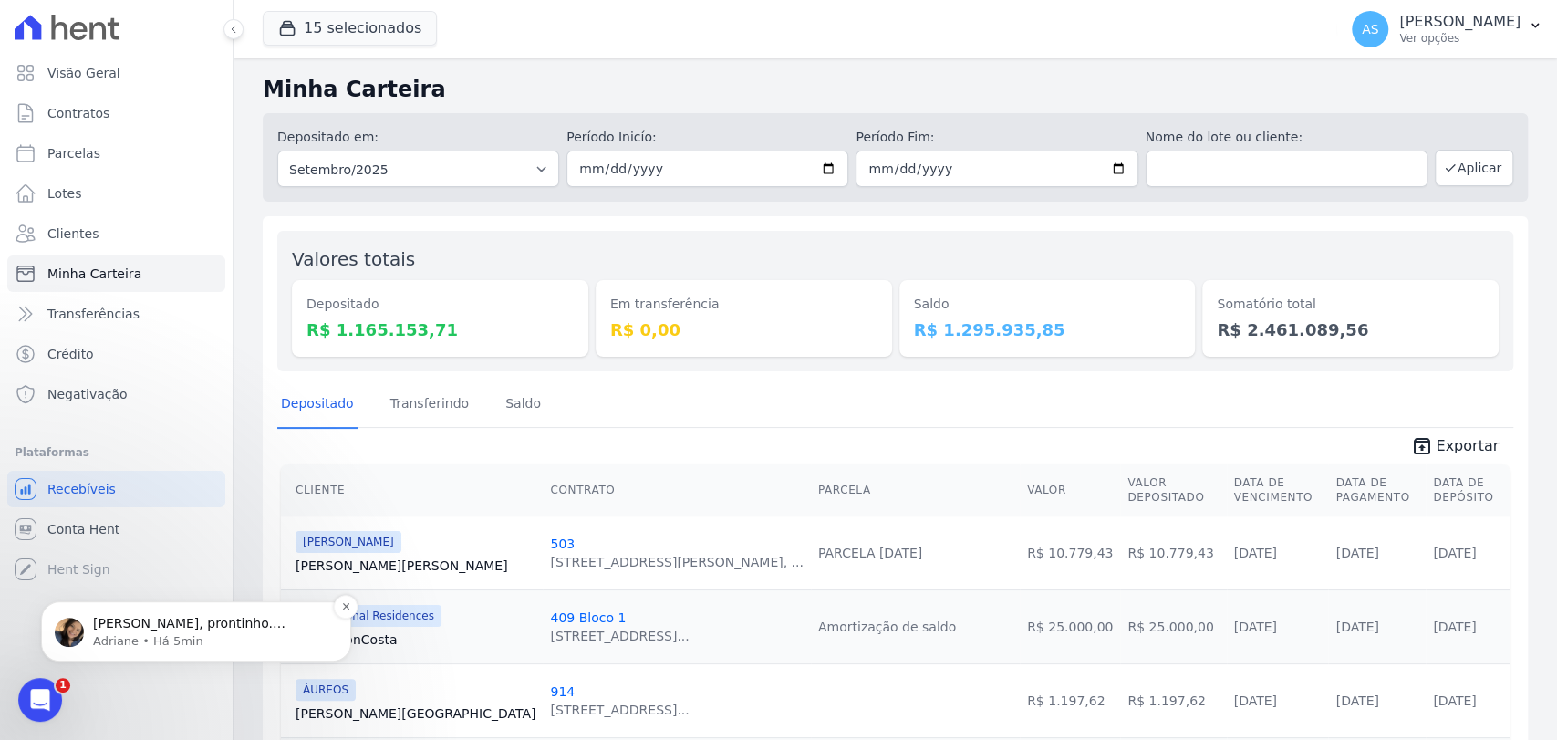
click at [161, 627] on p "[PERSON_NAME], prontinho. [GEOGRAPHIC_DATA] ; )" at bounding box center [210, 624] width 235 height 18
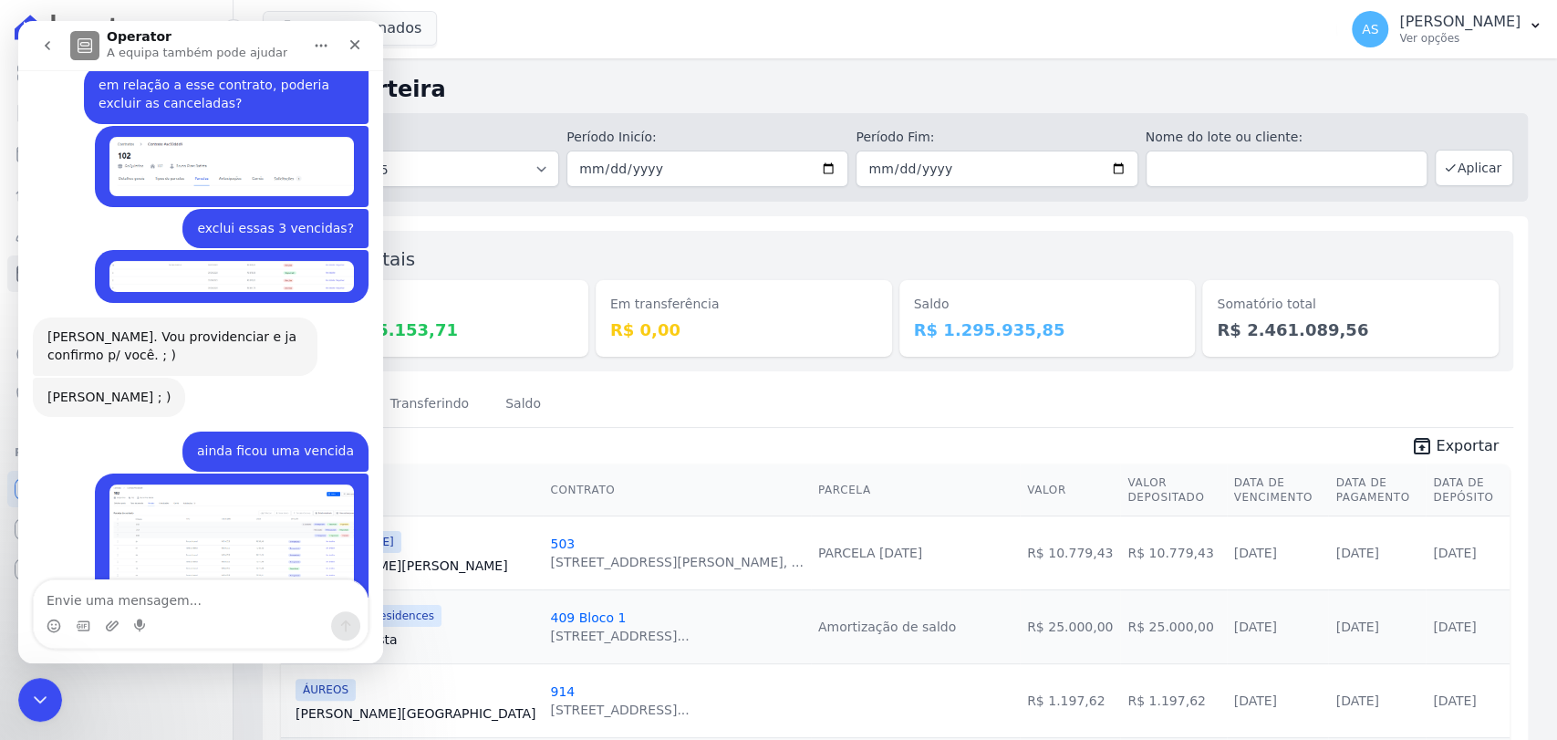
scroll to position [17403, 0]
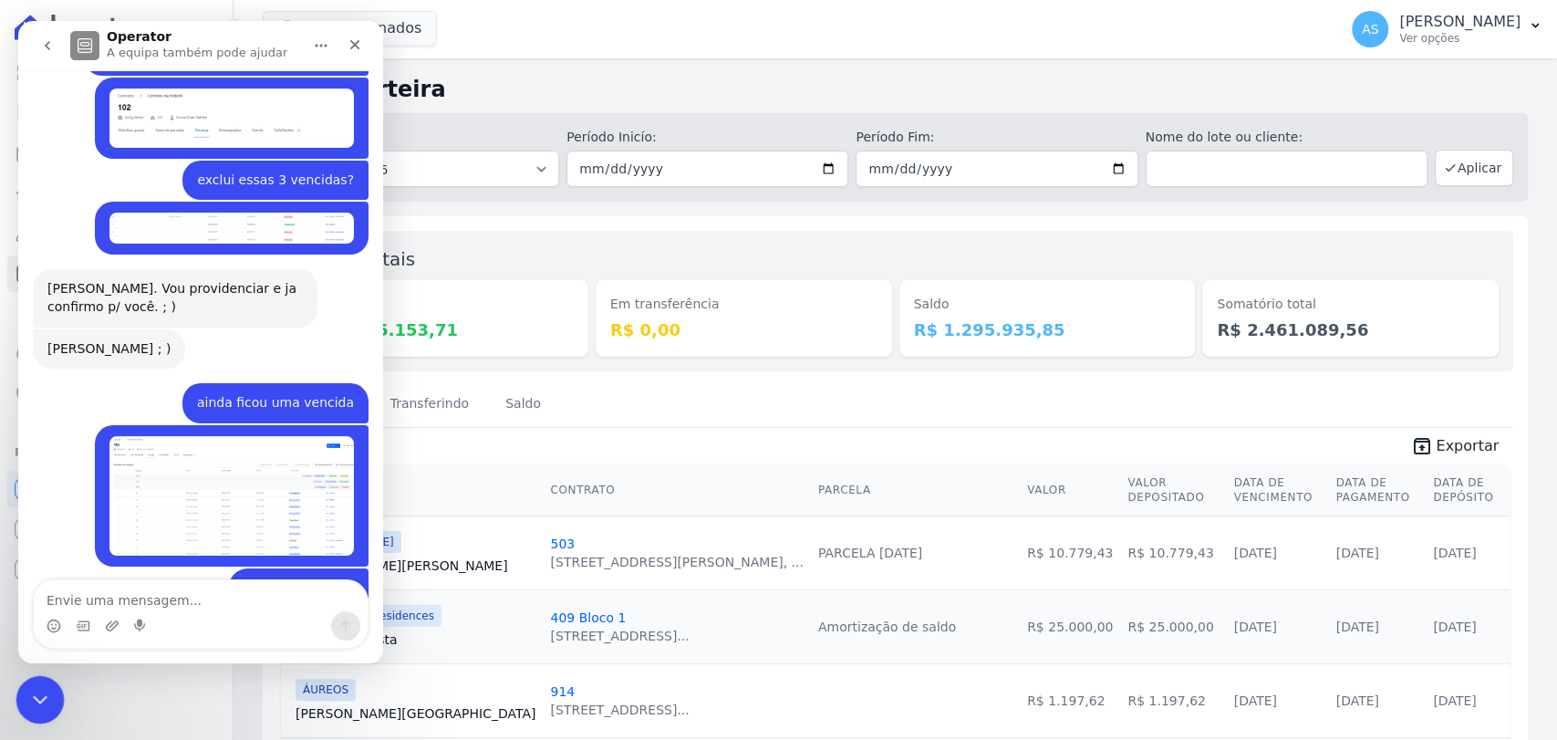
click at [45, 633] on icon "Fechar mensagem da Intercom" at bounding box center [37, 697] width 22 height 22
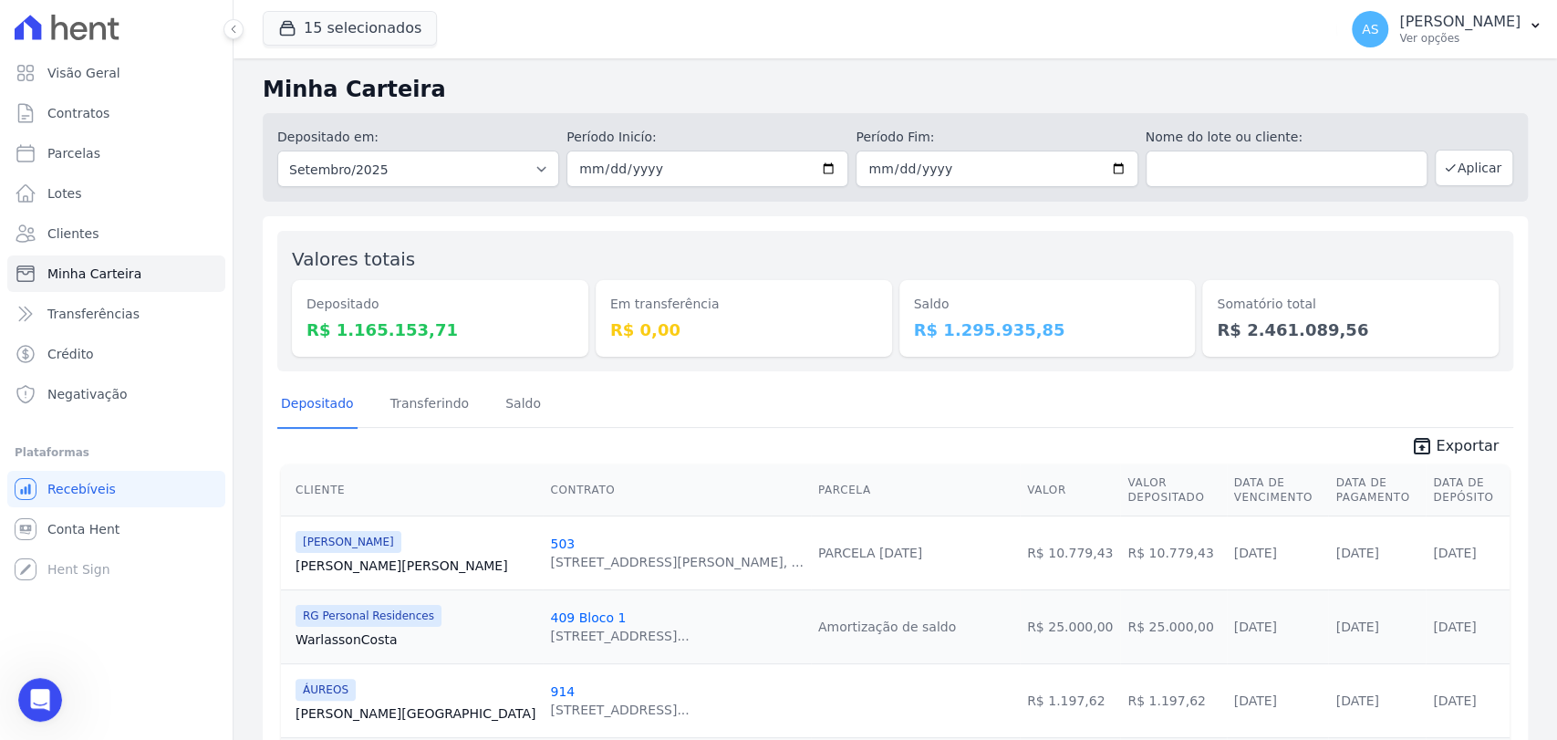
scroll to position [17373, 0]
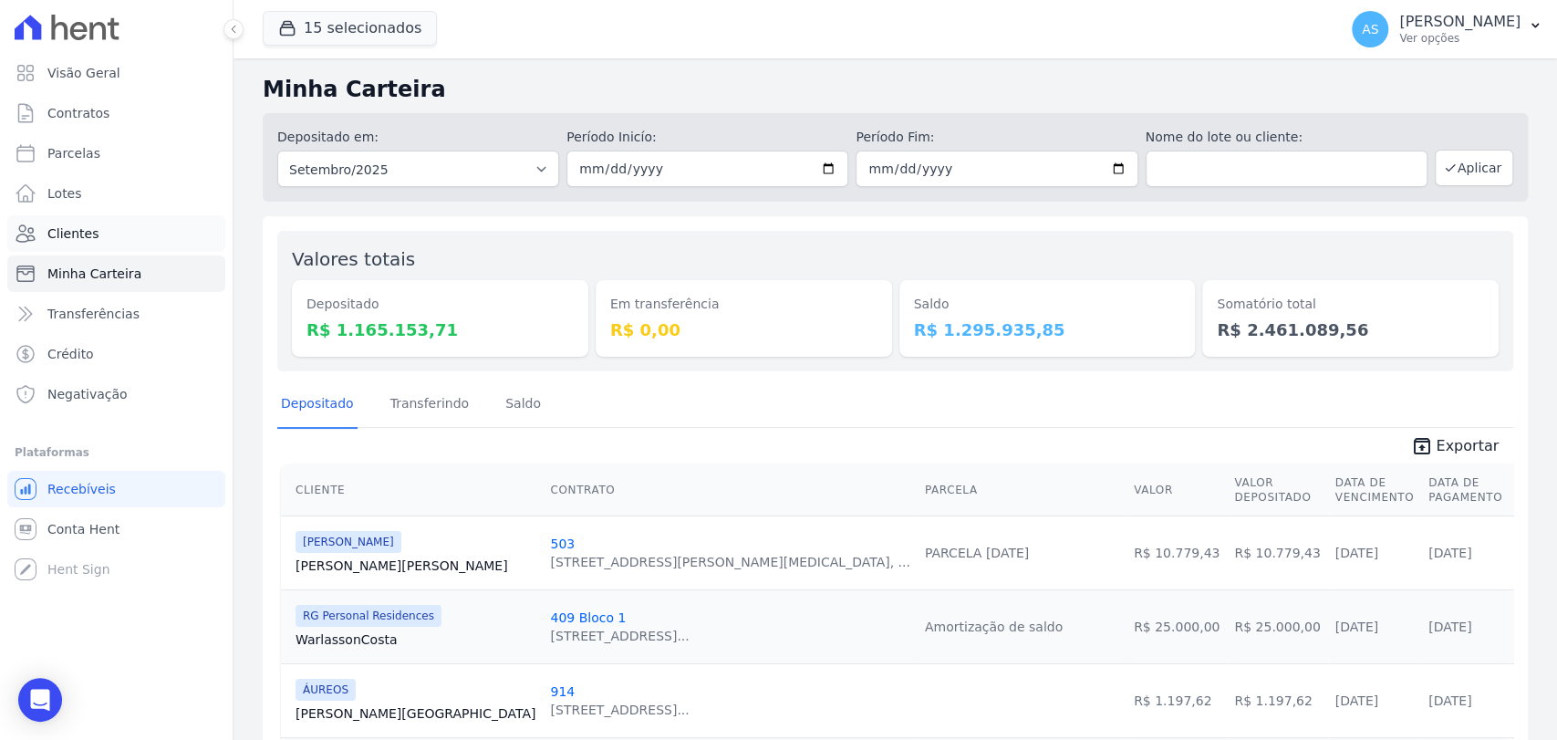
click at [67, 231] on span "Clientes" at bounding box center [72, 233] width 51 height 18
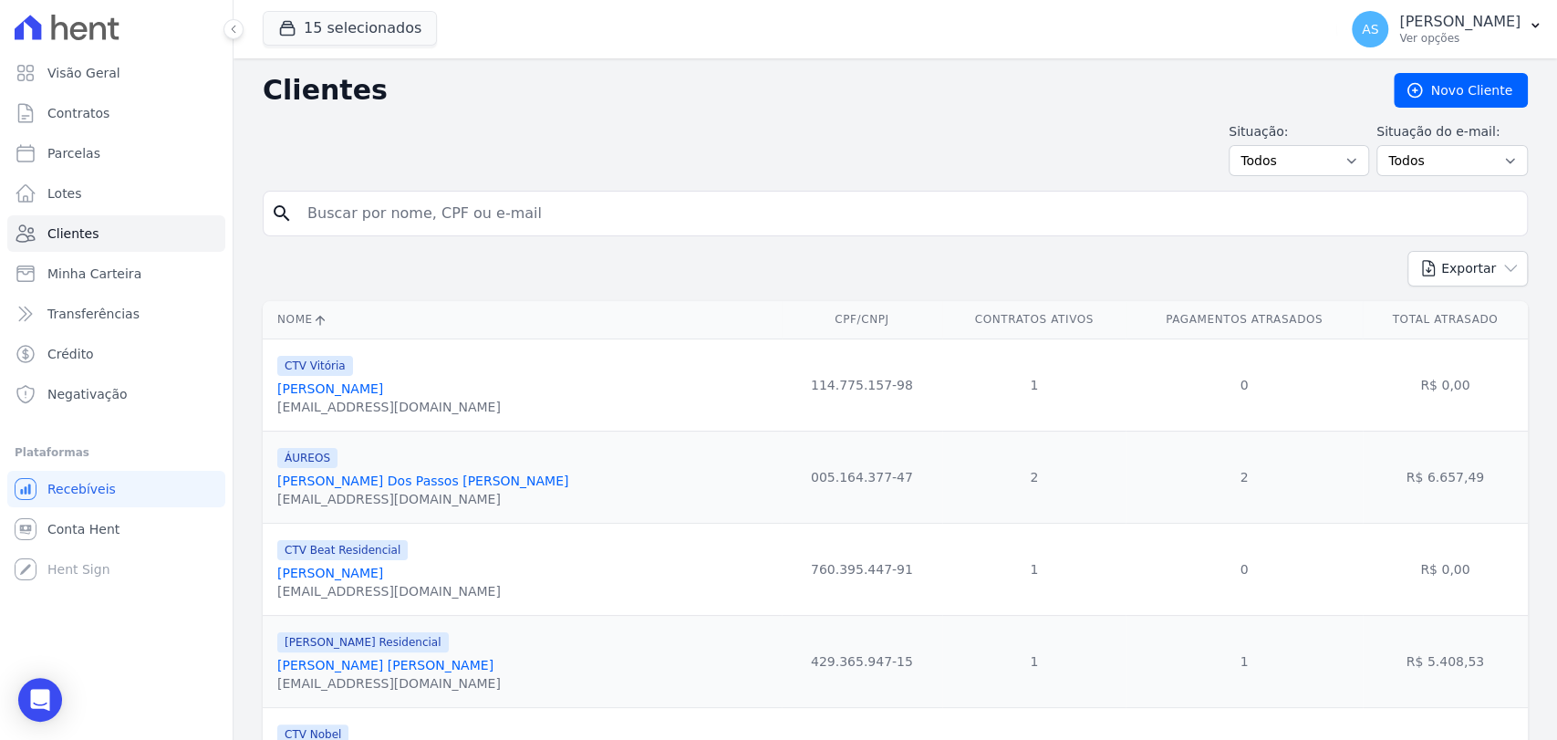
click at [331, 221] on input "search" at bounding box center [907, 213] width 1223 height 36
type input "F"
type input "LUIZ FERNANDO"
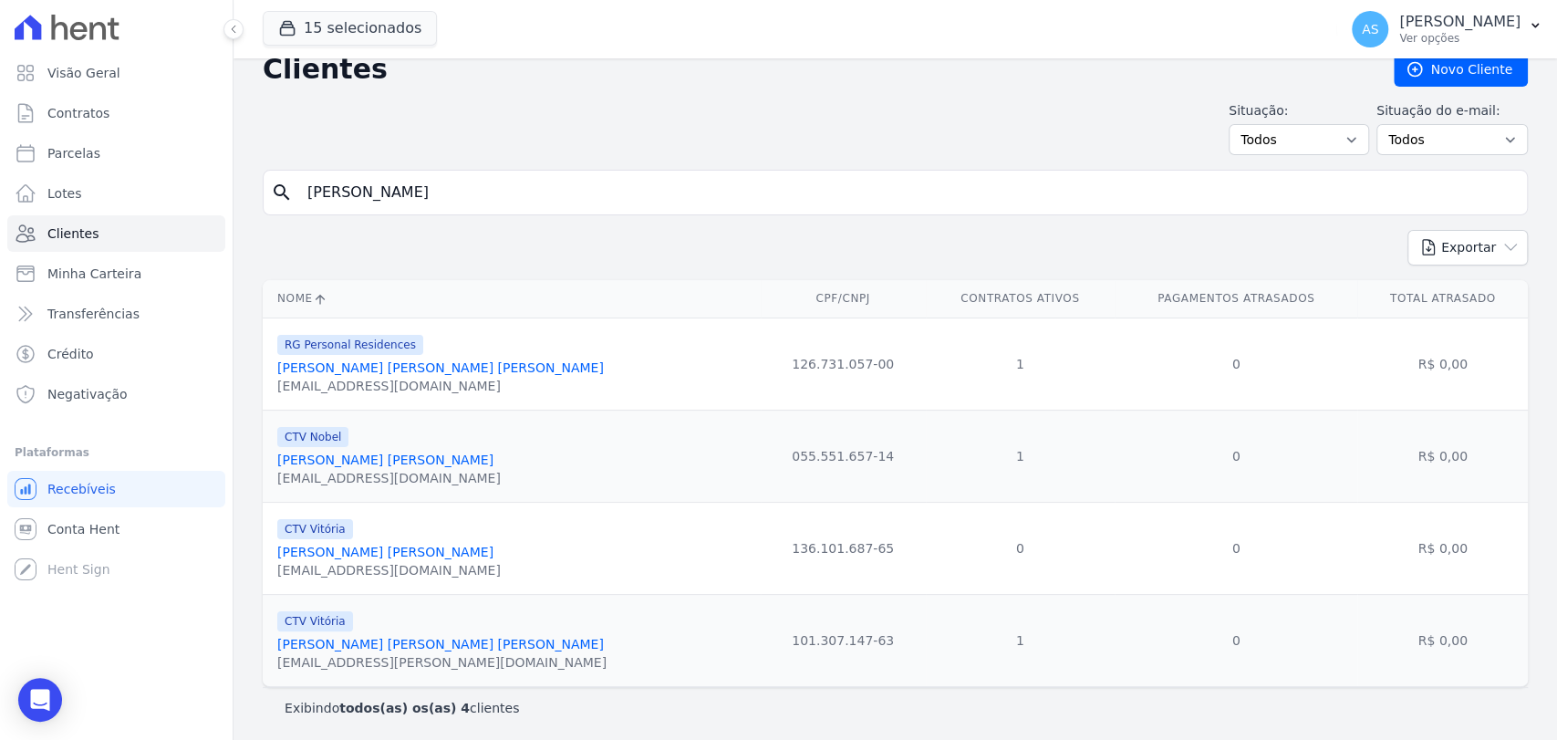
scroll to position [23, 0]
click at [361, 451] on link "Luiz Fernando Gomes Da Silva" at bounding box center [385, 458] width 216 height 15
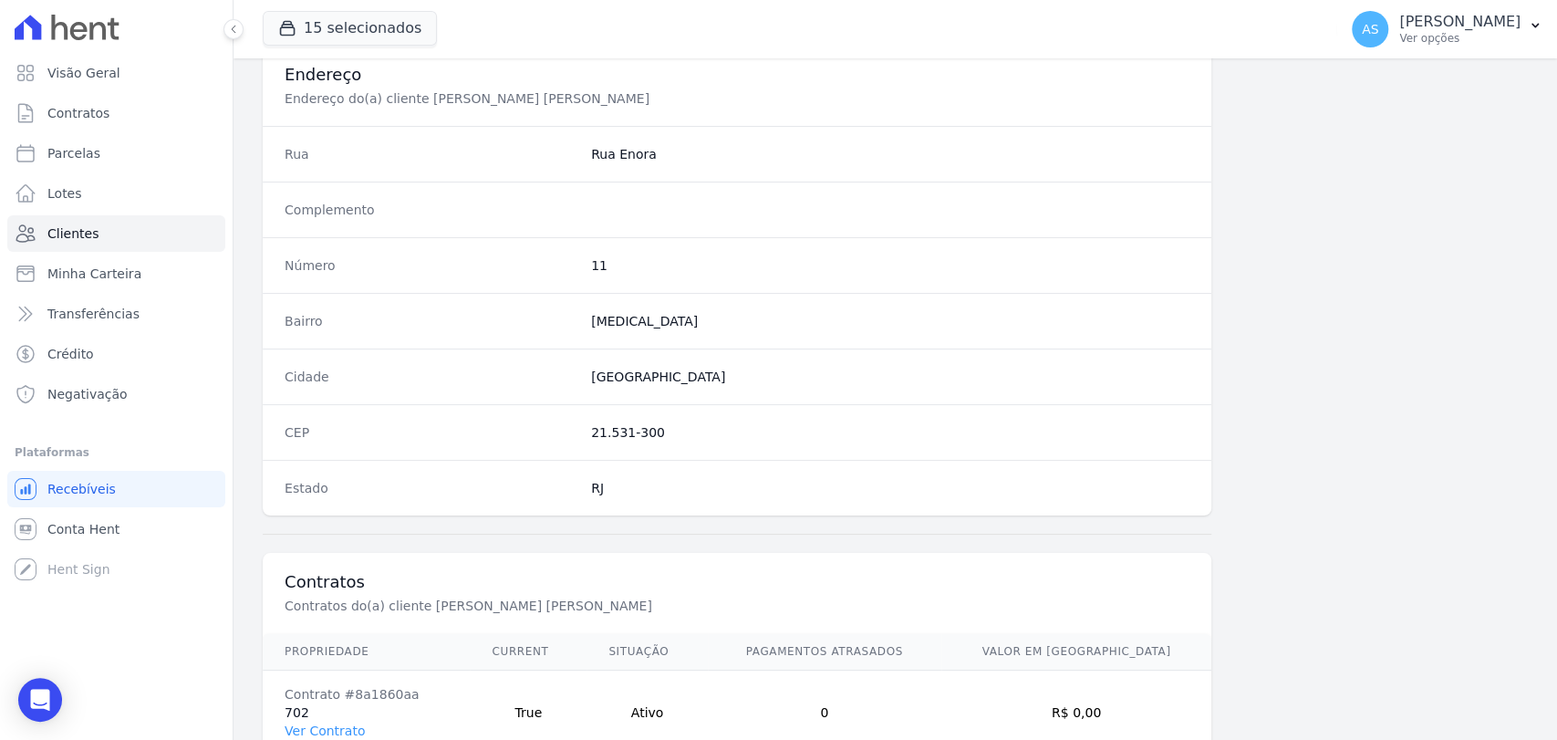
scroll to position [963, 0]
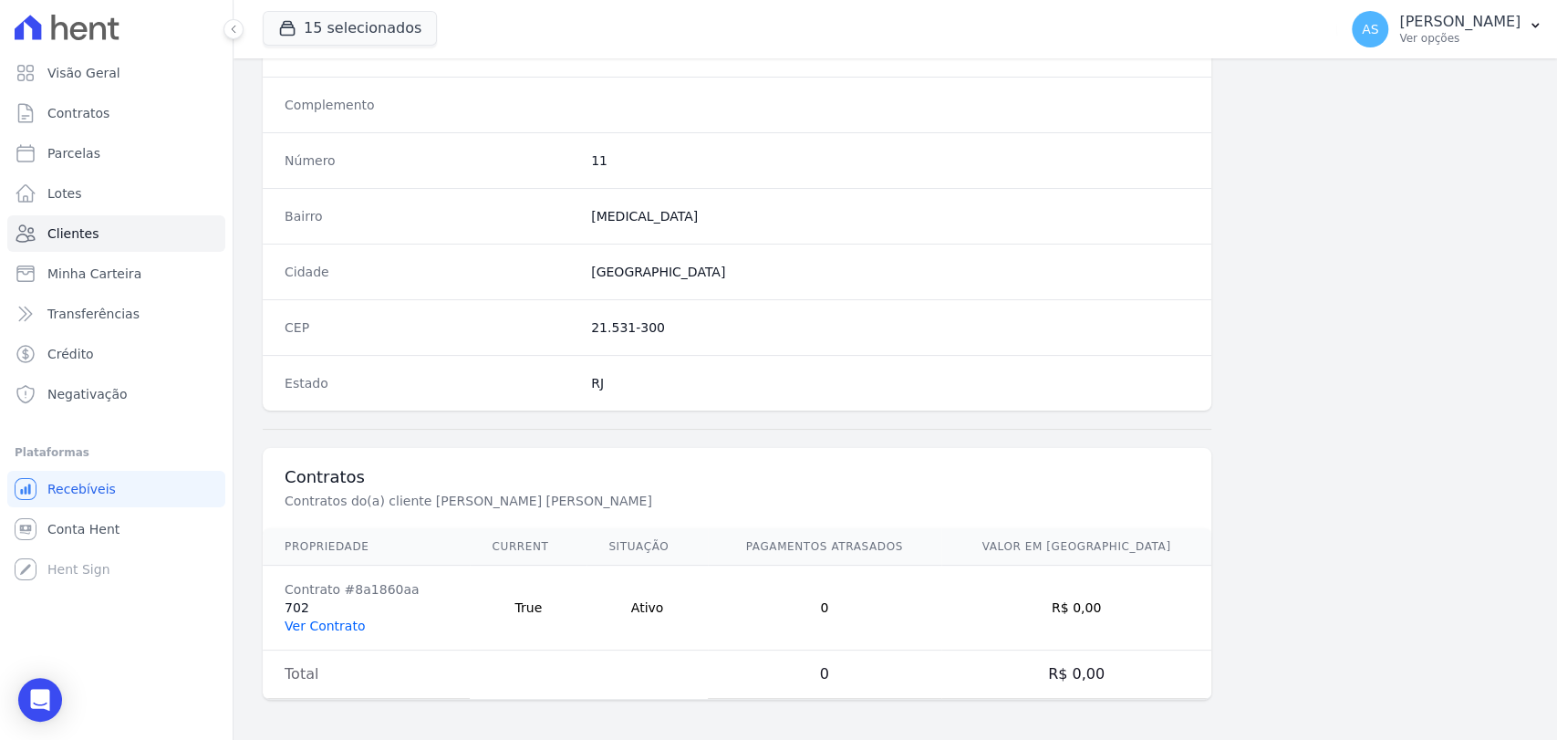
click at [321, 619] on link "Ver Contrato" at bounding box center [325, 625] width 80 height 15
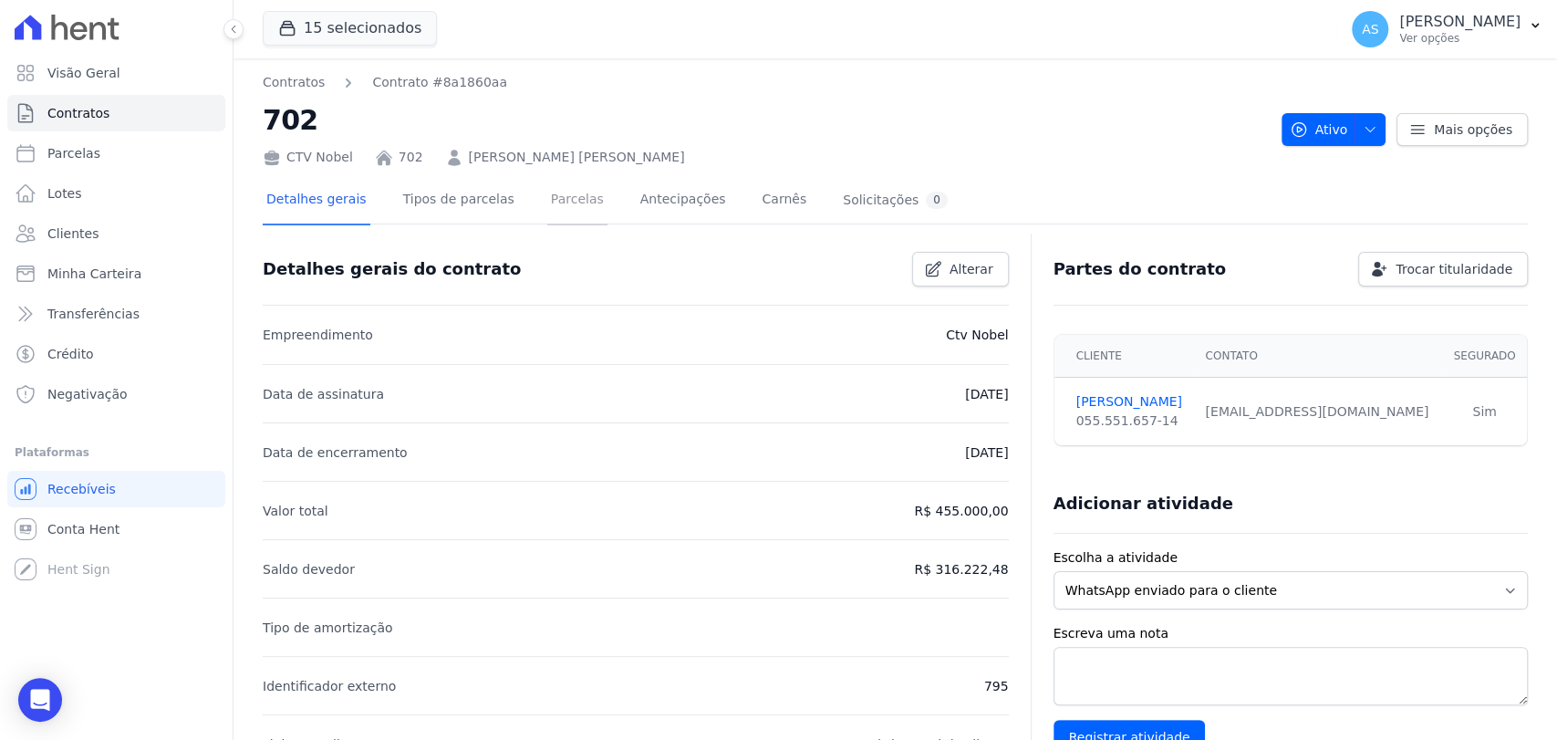
click at [547, 198] on link "Parcelas" at bounding box center [577, 201] width 60 height 48
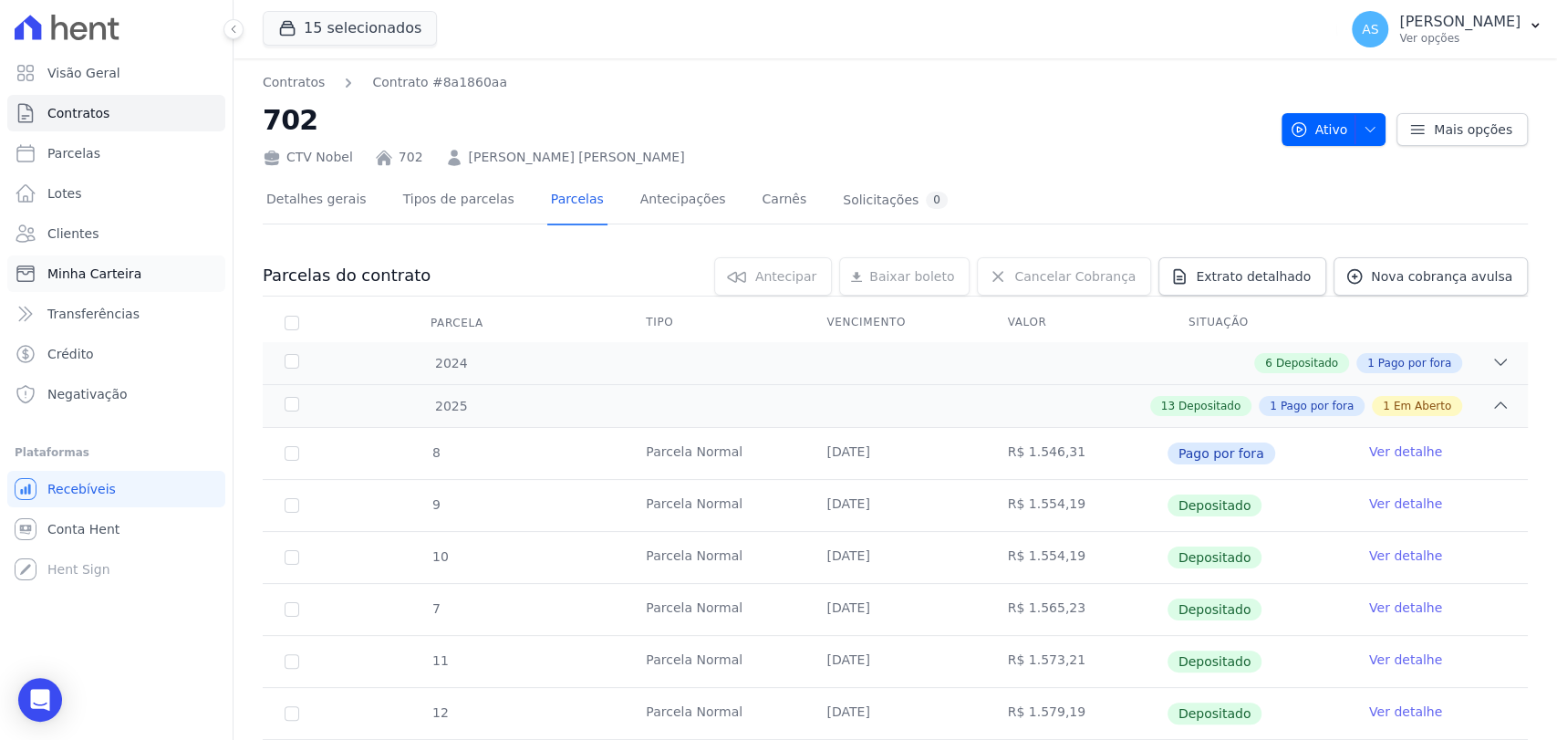
click at [82, 278] on span "Minha Carteira" at bounding box center [94, 273] width 94 height 18
